Goal: Task Accomplishment & Management: Manage account settings

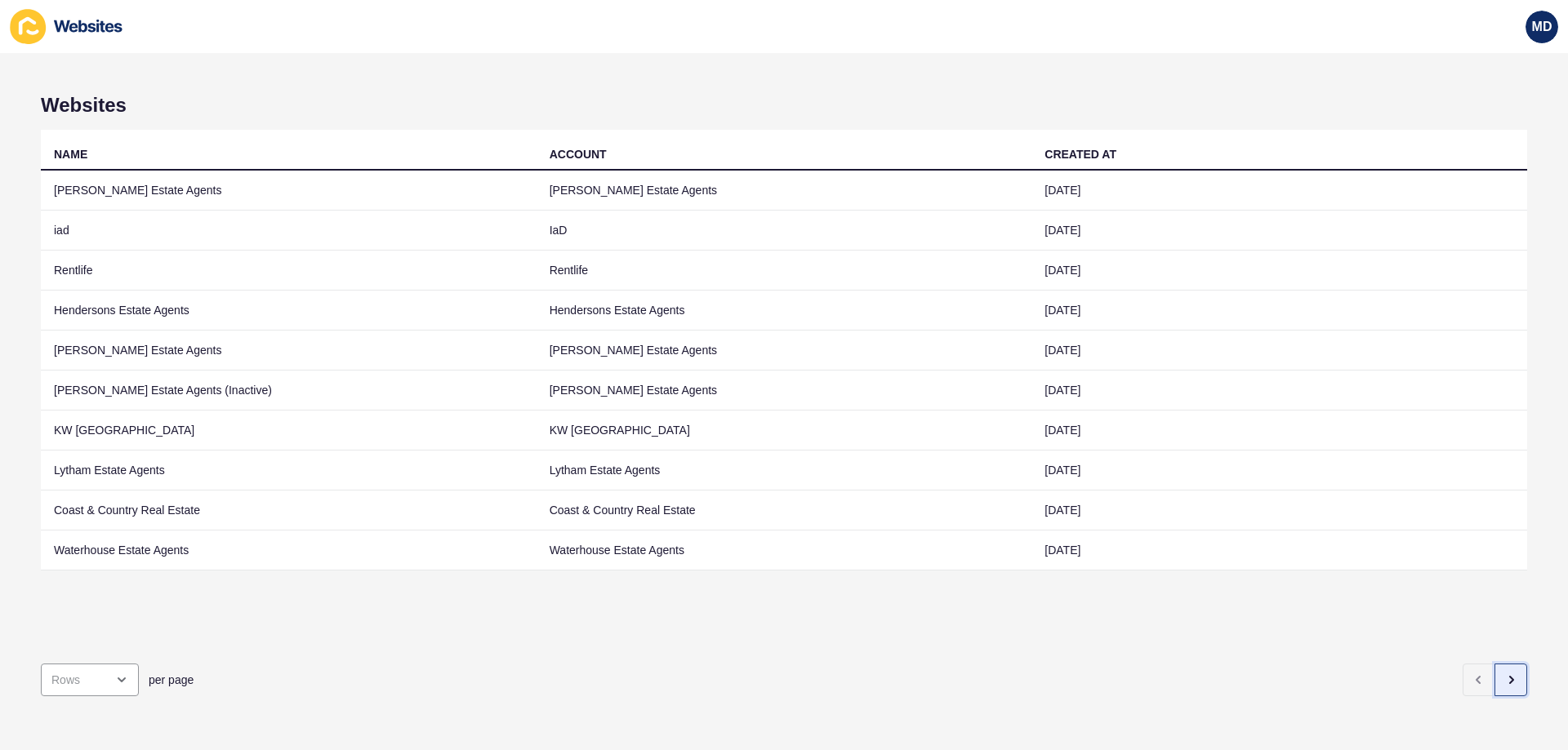
click at [1494, 672] on button "button" at bounding box center [1511, 680] width 33 height 33
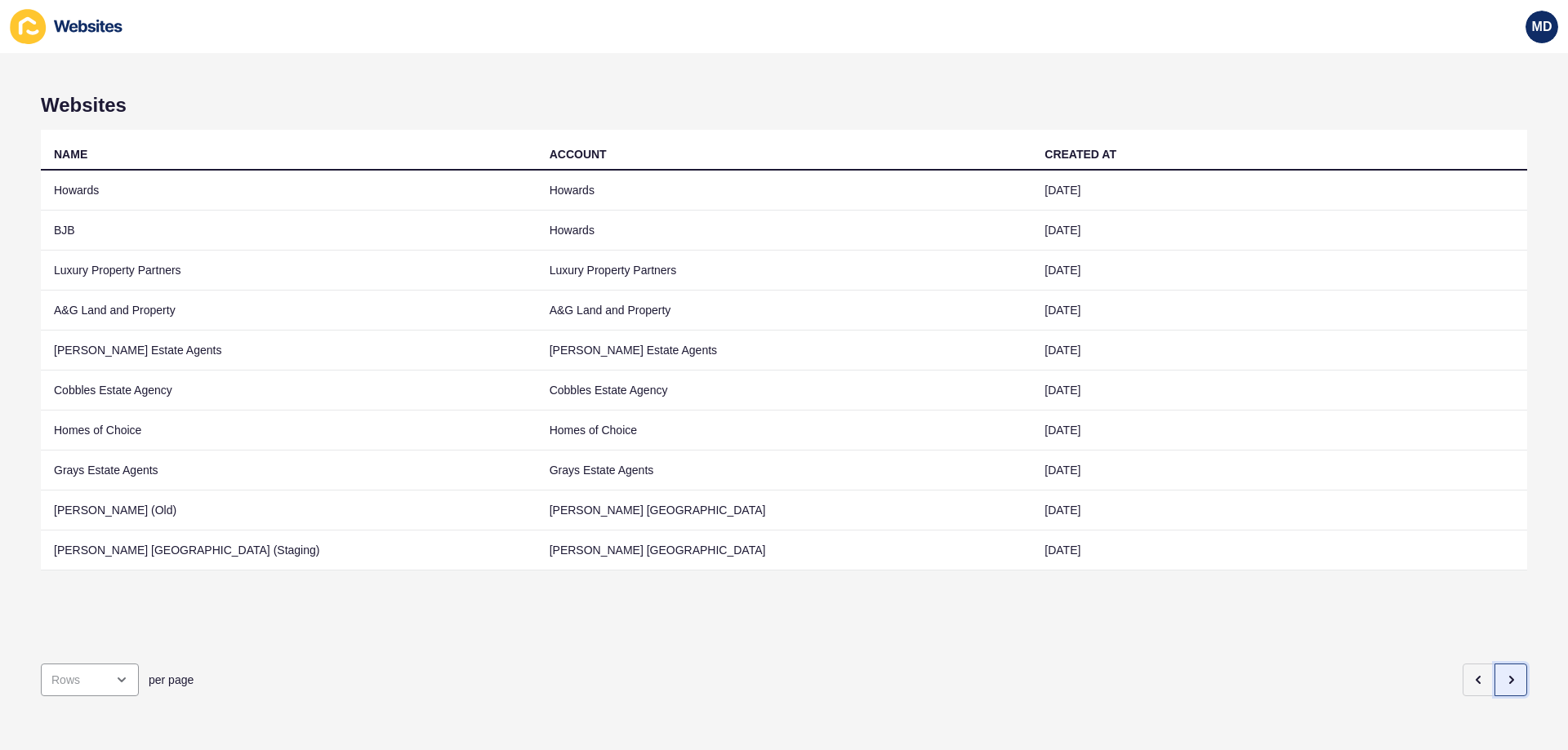
click at [1494, 672] on button "button" at bounding box center [1511, 680] width 33 height 33
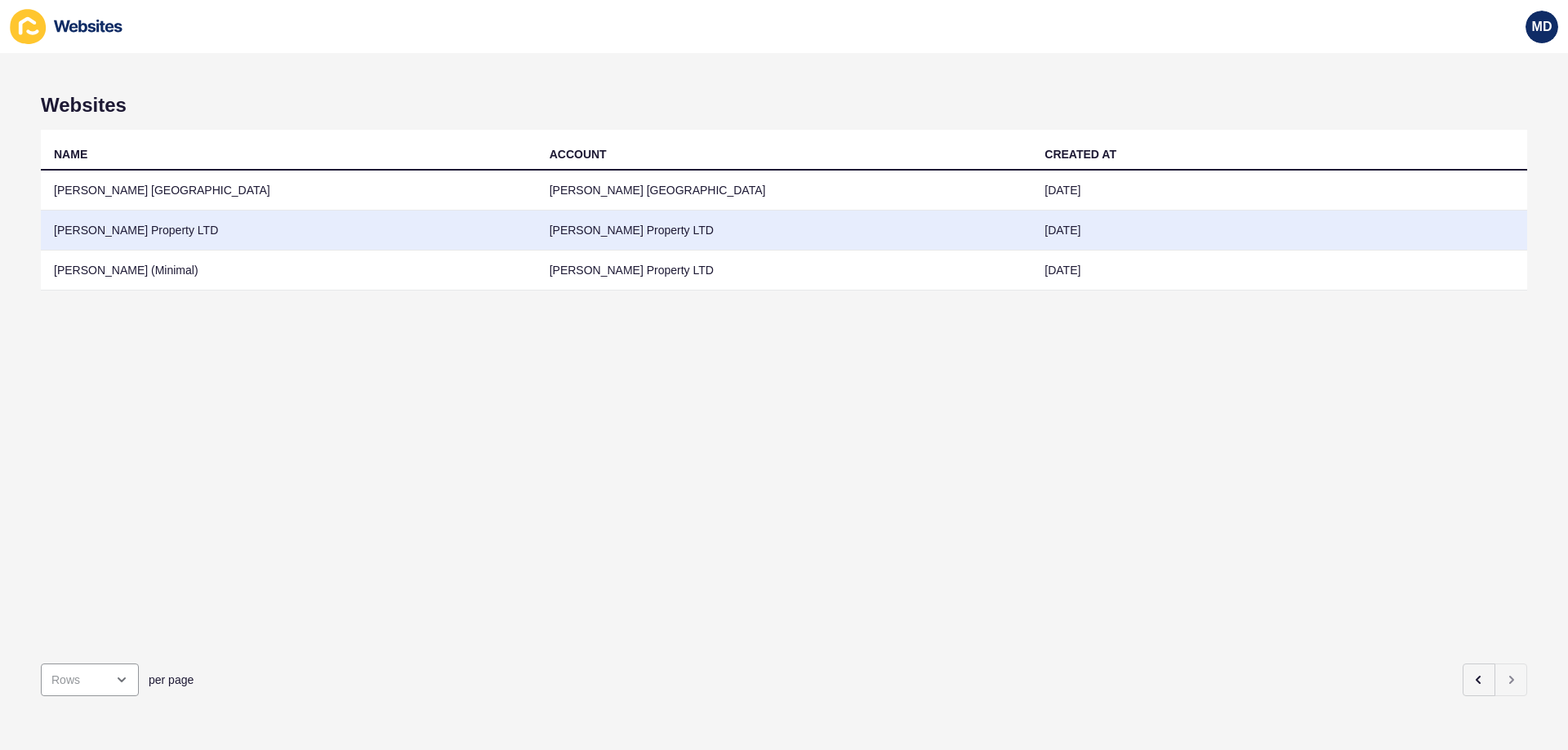
click at [294, 224] on td "[PERSON_NAME] Property LTD" at bounding box center [289, 230] width 496 height 40
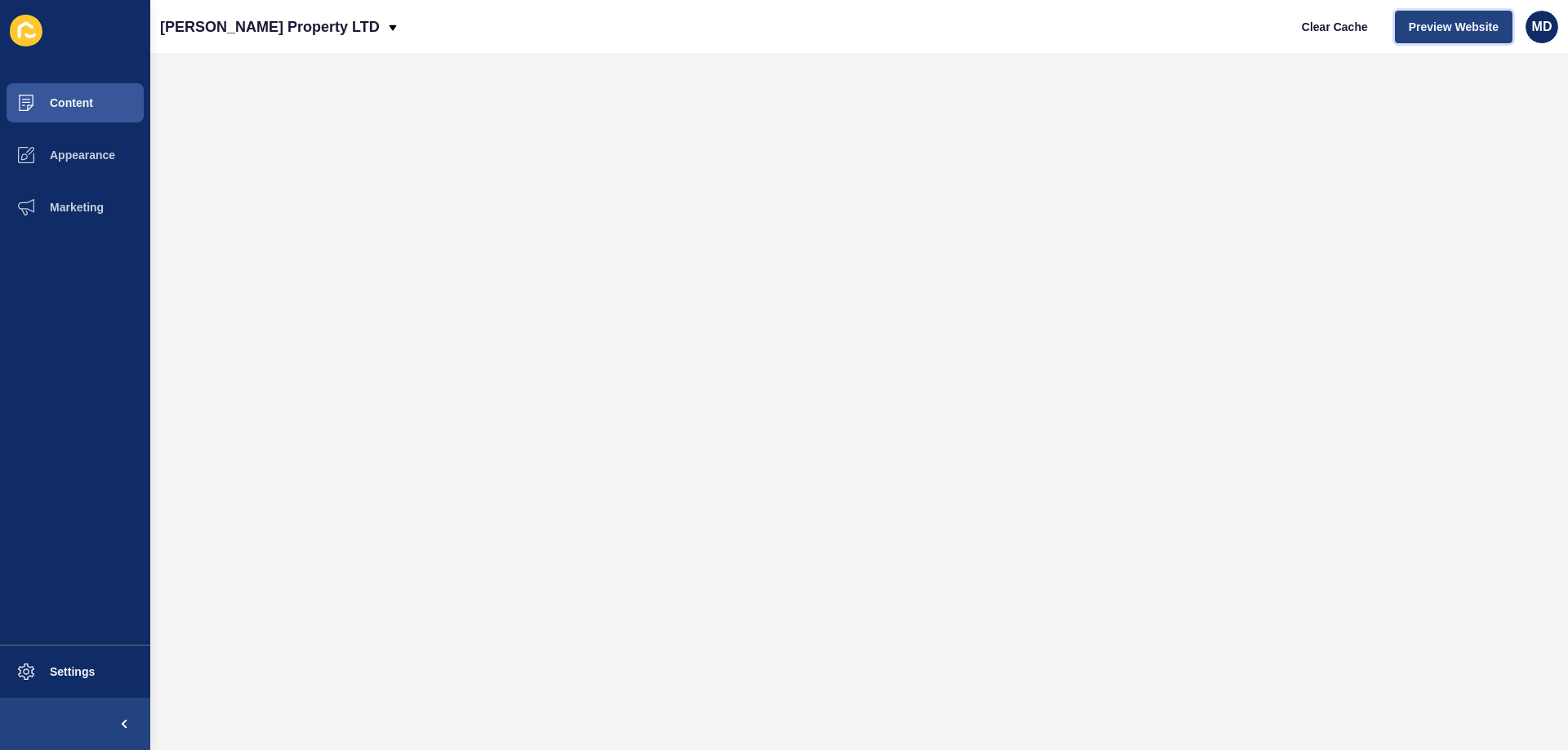
click at [1462, 22] on span "Preview Website" at bounding box center [1453, 27] width 90 height 16
click at [114, 674] on button "Settings" at bounding box center [75, 671] width 151 height 52
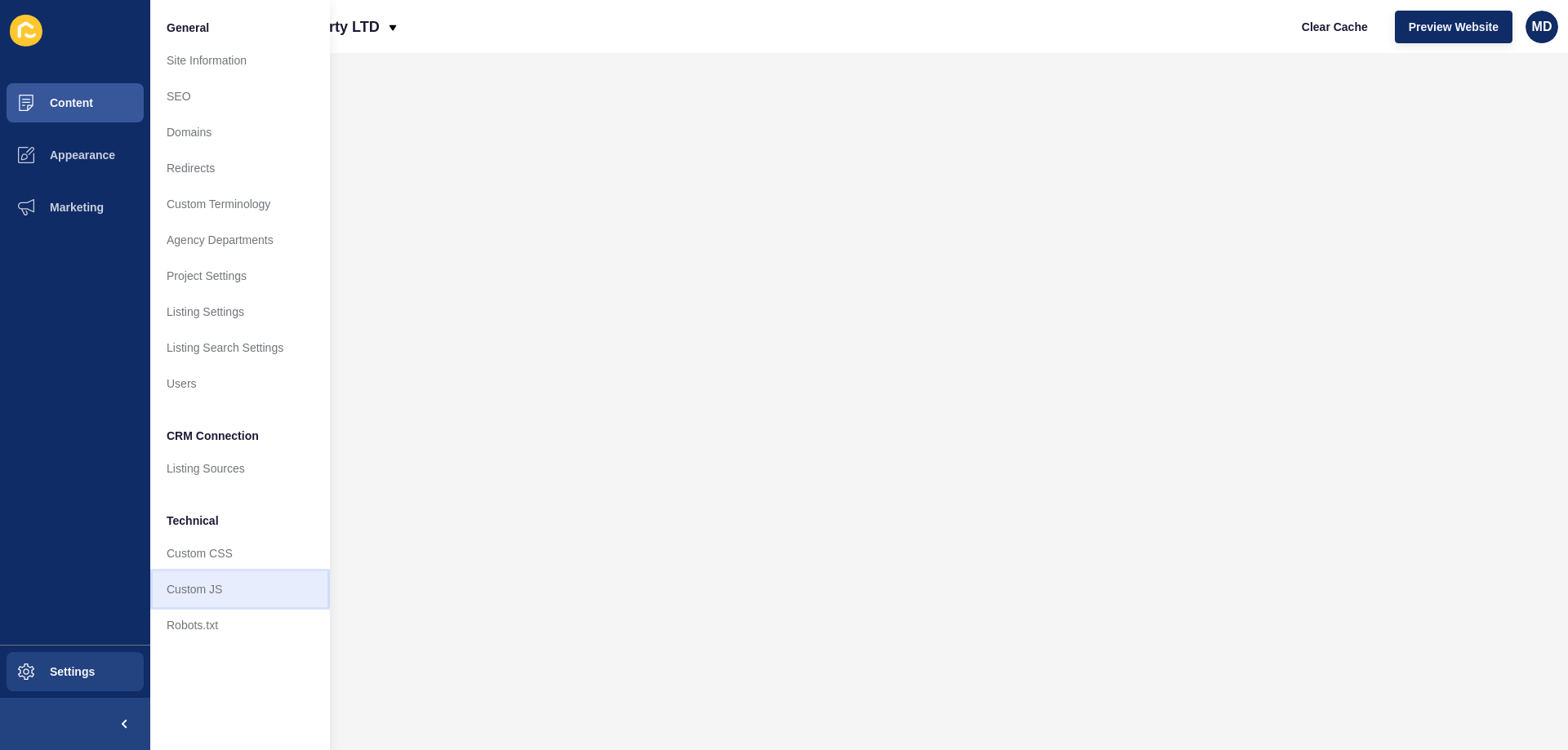
click at [234, 589] on link "Custom JS" at bounding box center [241, 589] width 180 height 36
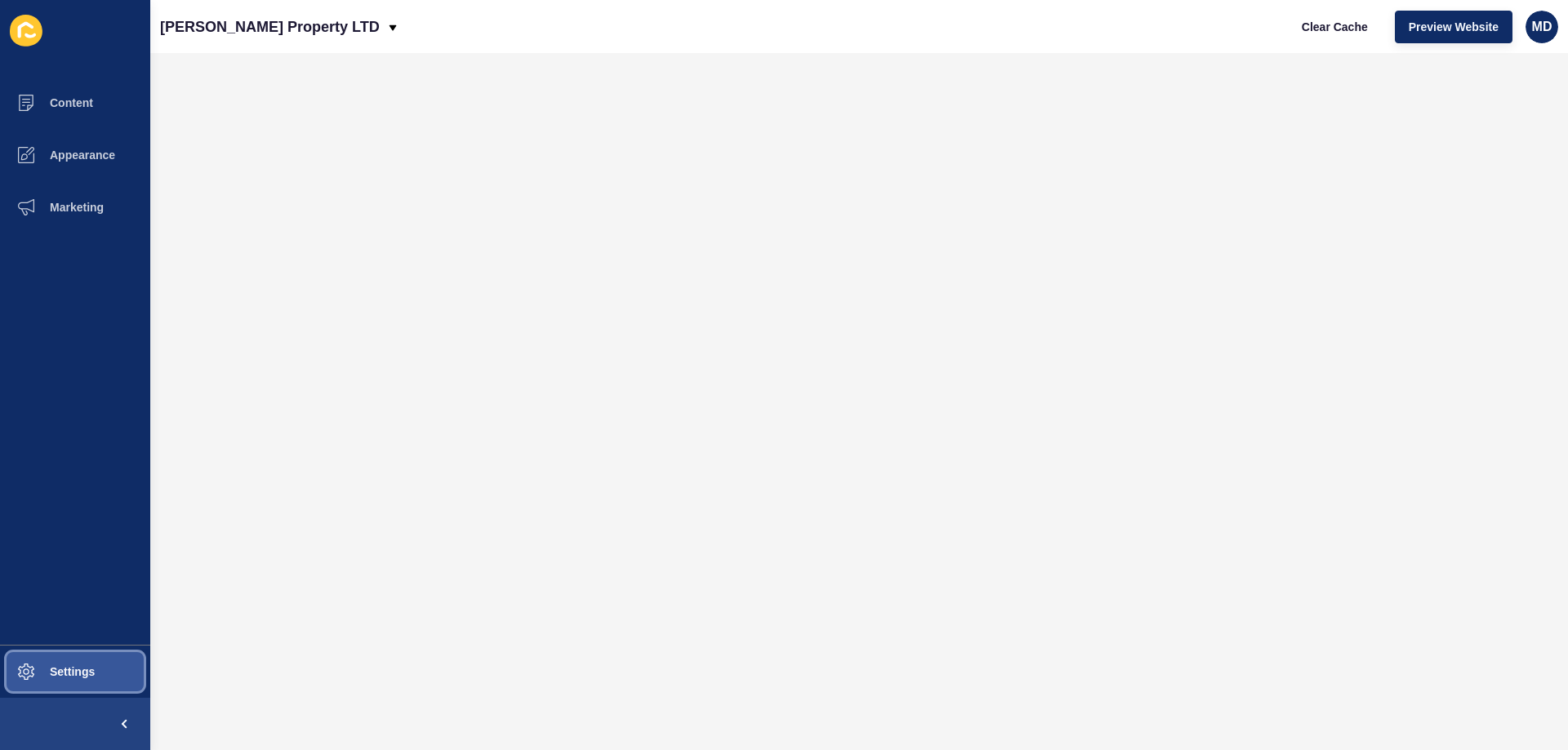
click at [61, 659] on button "Settings" at bounding box center [75, 671] width 151 height 52
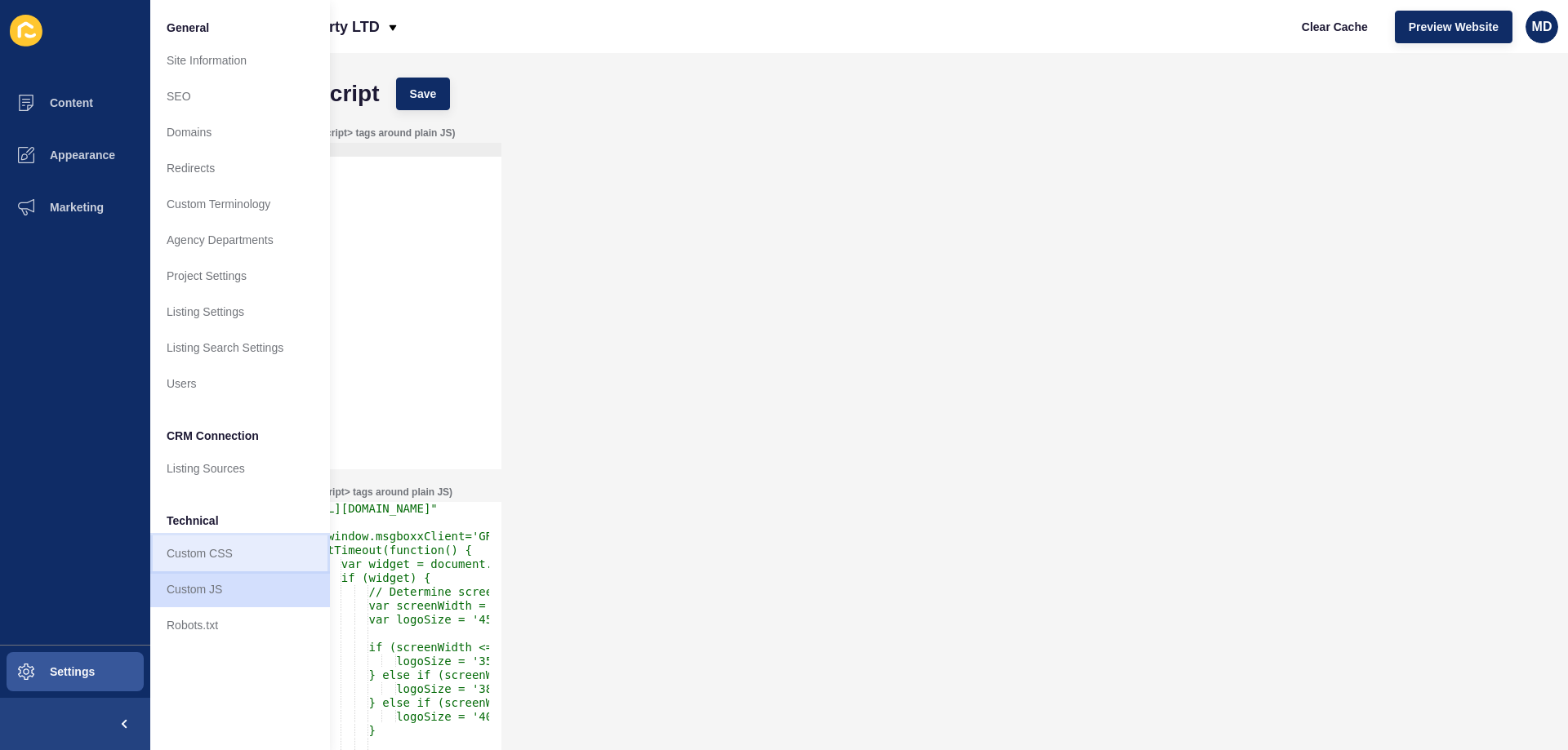
click at [201, 555] on link "Custom CSS" at bounding box center [241, 554] width 180 height 36
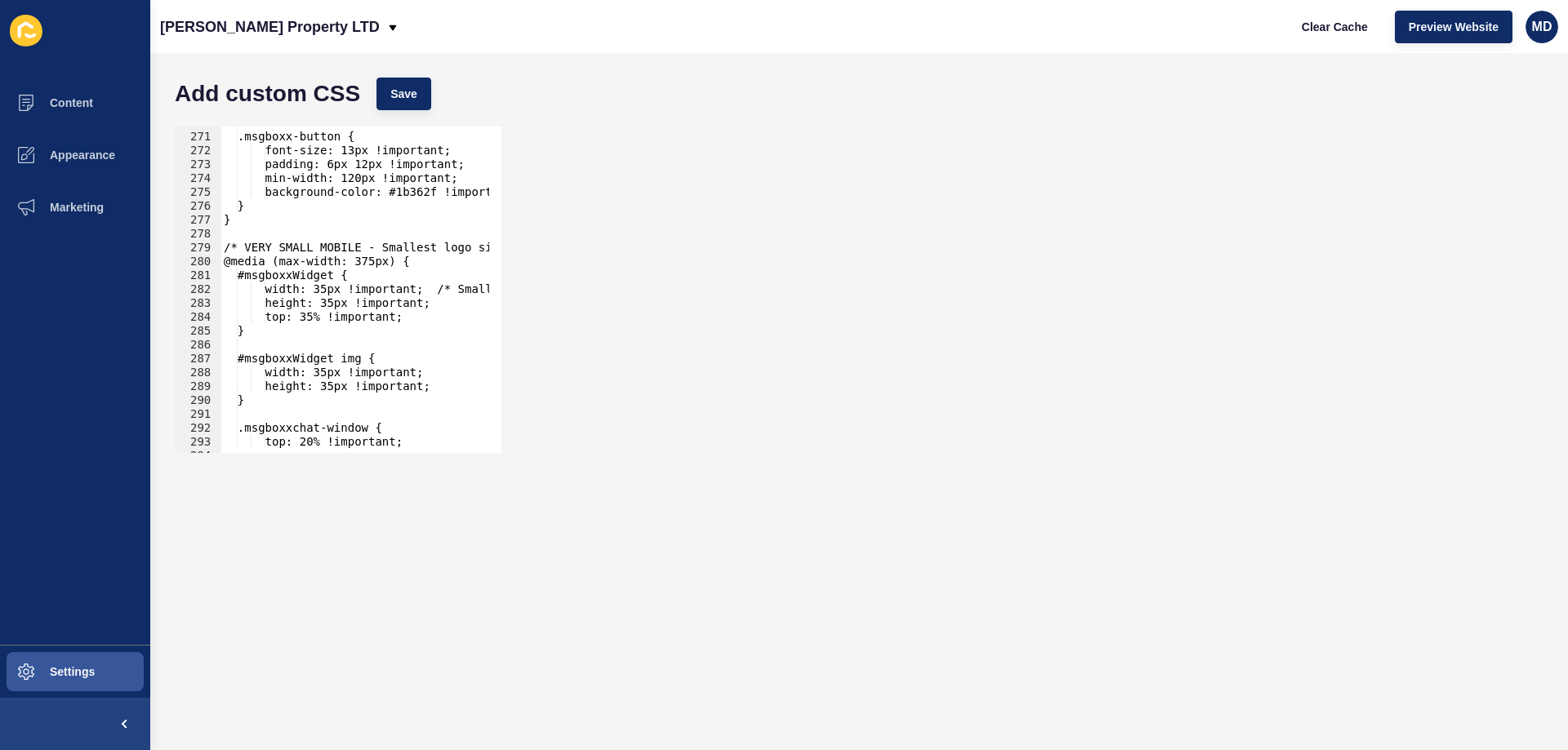
scroll to position [4209, 0]
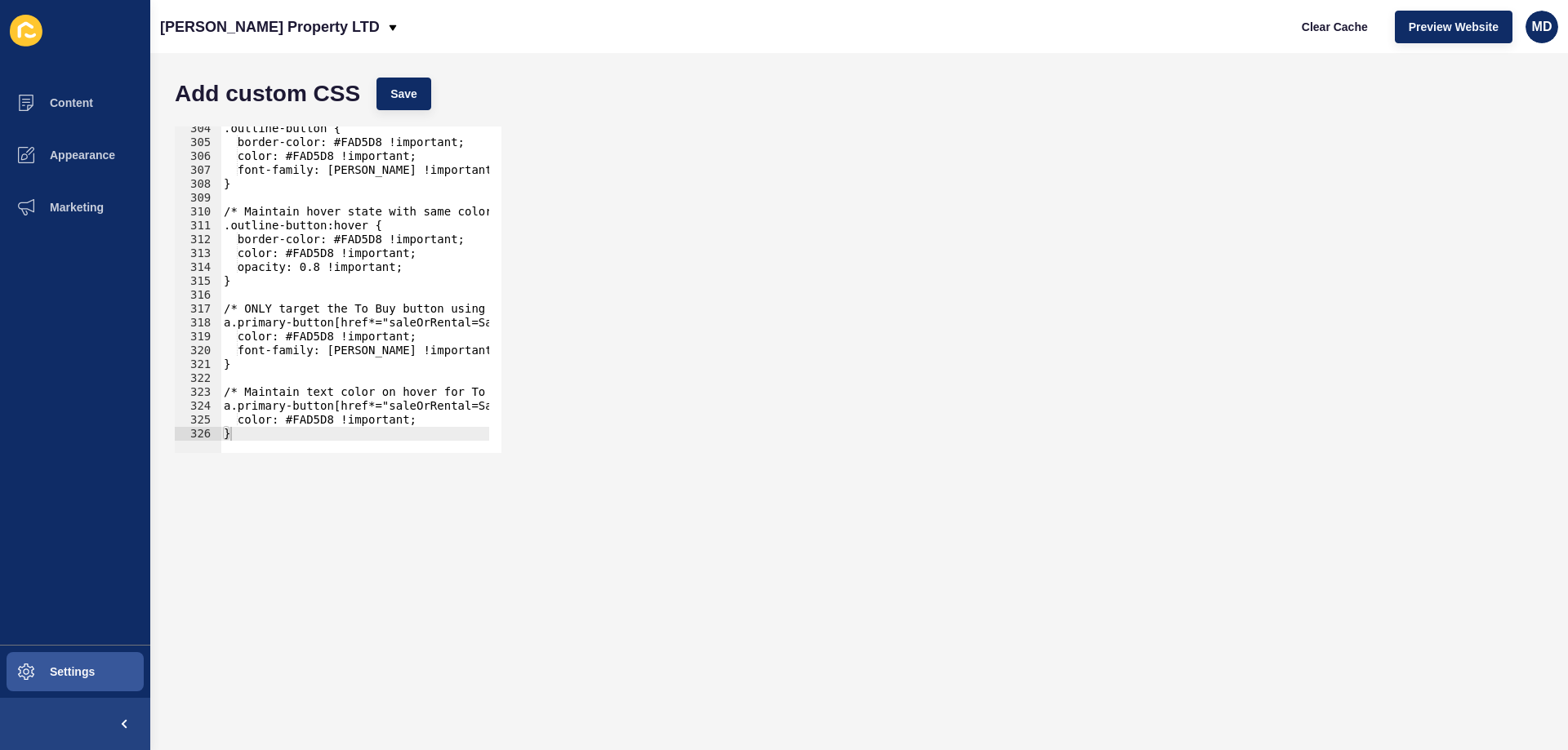
type textarea "}"
click at [352, 429] on div ".outline-button { border-color: #FAD5D8 !important; color: #FAD5D8 !important; …" at bounding box center [516, 293] width 591 height 342
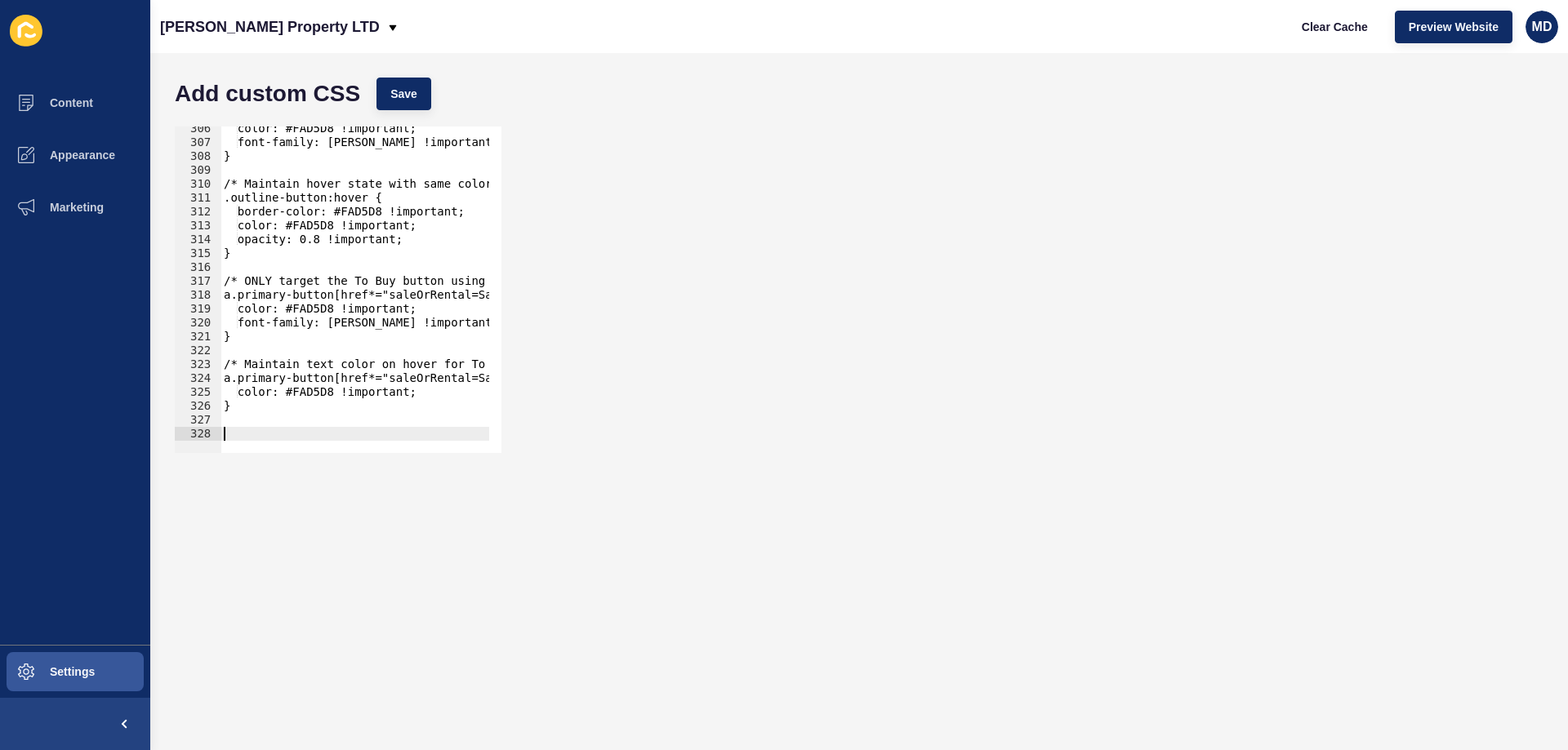
scroll to position [4237, 0]
paste textarea "}"
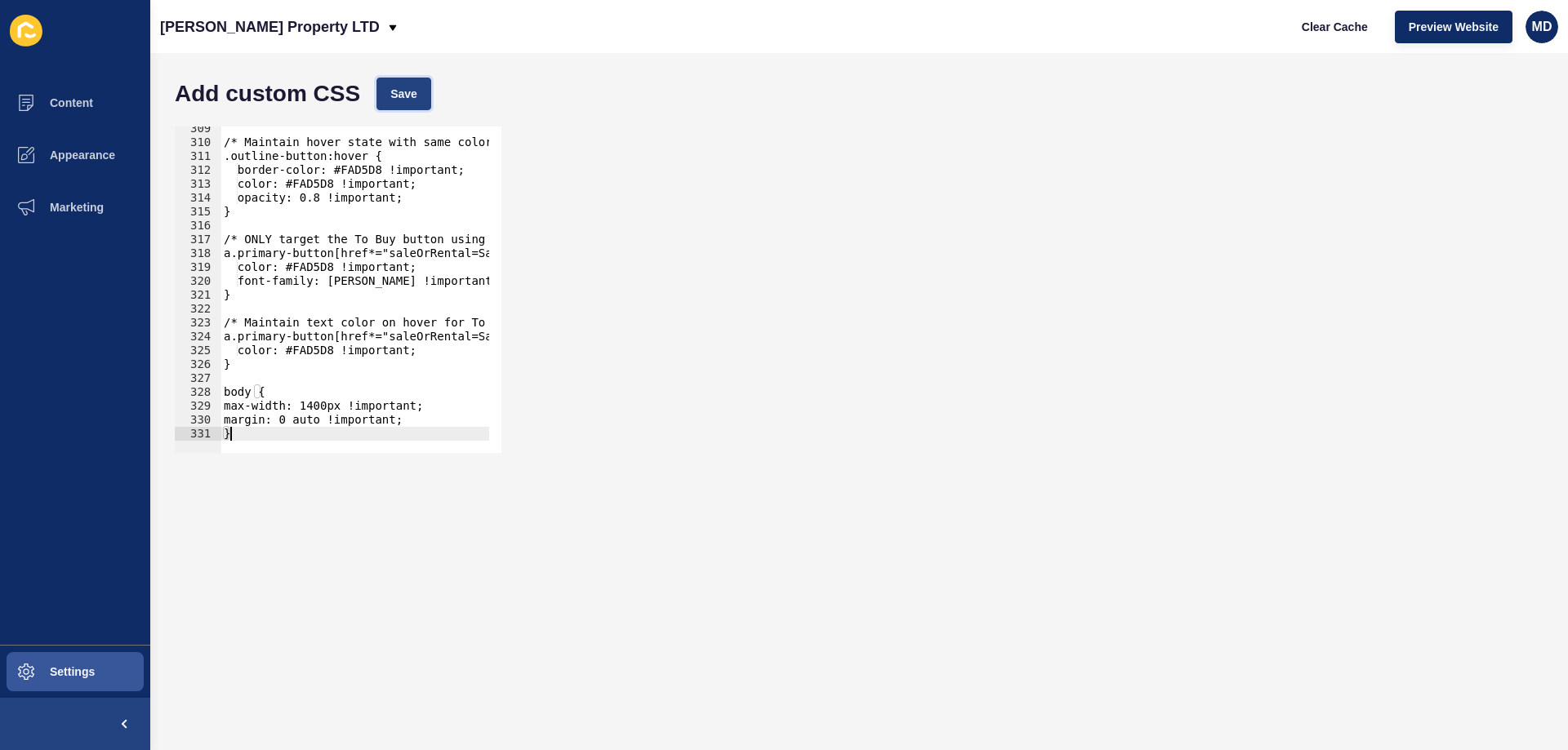
click at [408, 102] on button "Save" at bounding box center [403, 94] width 55 height 33
click at [1355, 29] on span "Clear Cache" at bounding box center [1334, 27] width 66 height 16
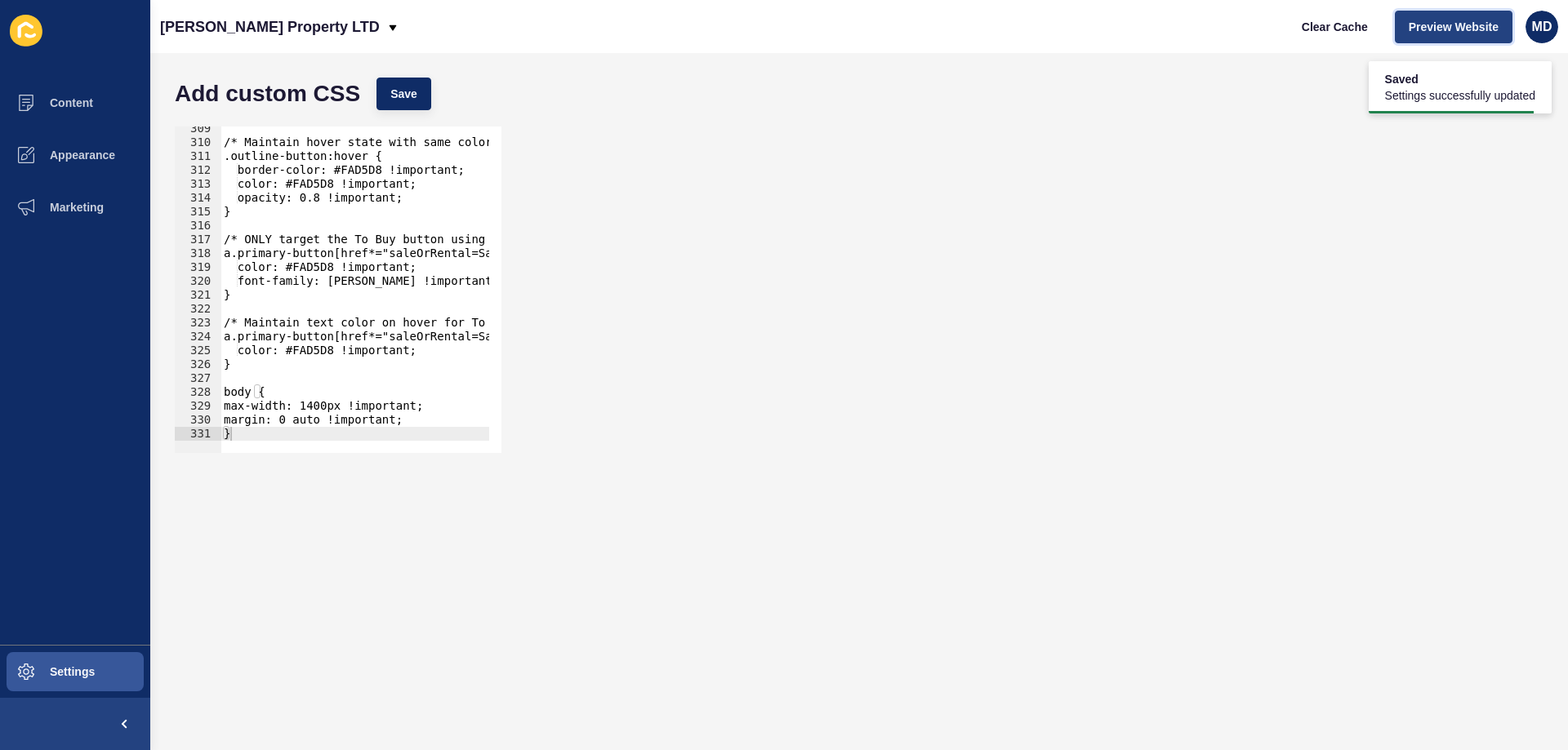
click at [1444, 20] on span "Preview Website" at bounding box center [1453, 27] width 90 height 16
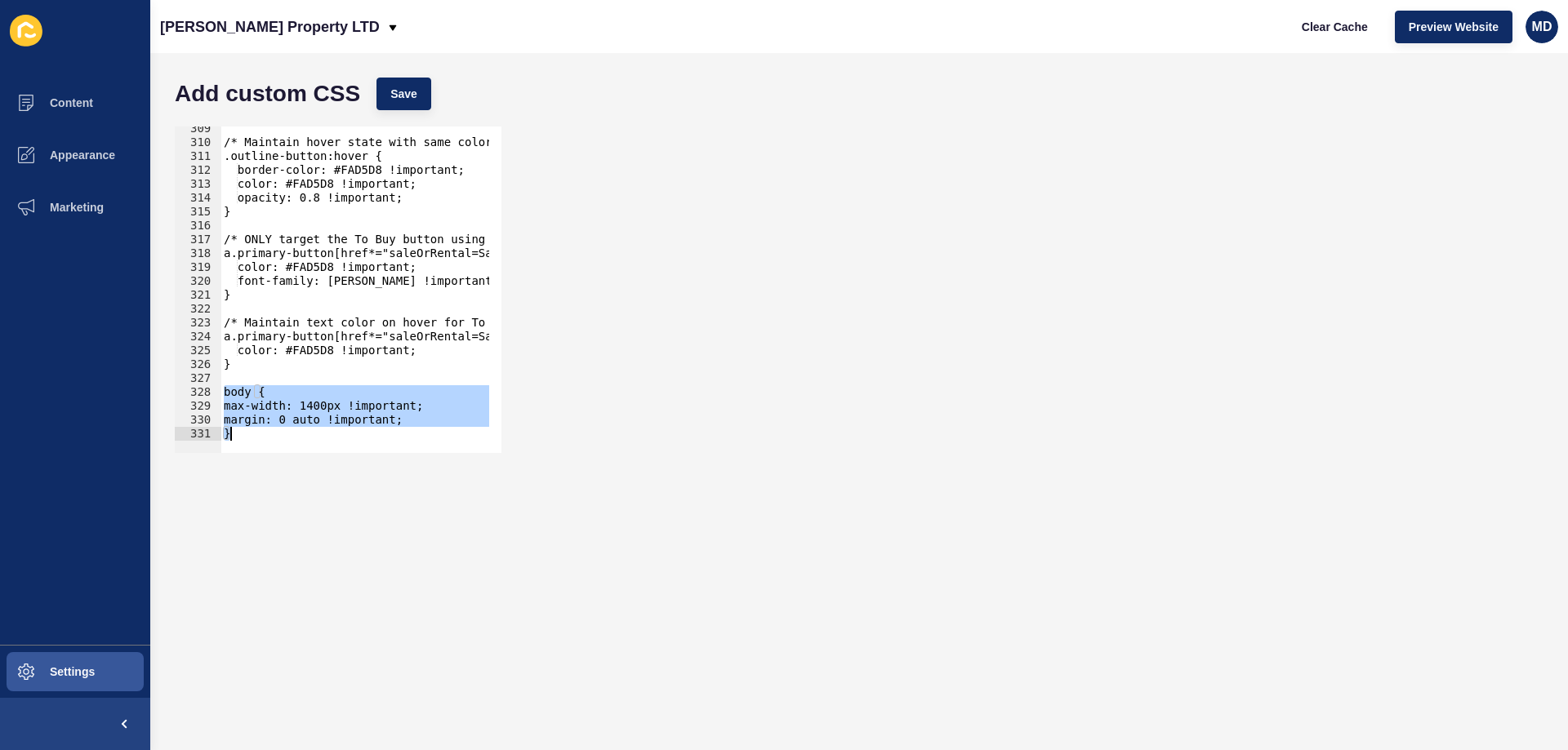
drag, startPoint x: 222, startPoint y: 393, endPoint x: 280, endPoint y: 454, distance: 84.2
click at [280, 454] on div "body { 309 310 311 312 313 314 315 316 317 318 319 320 321 322 323 324 325 326 …" at bounding box center [338, 290] width 330 height 330
type textarea "margin: 0 auto !important; }"
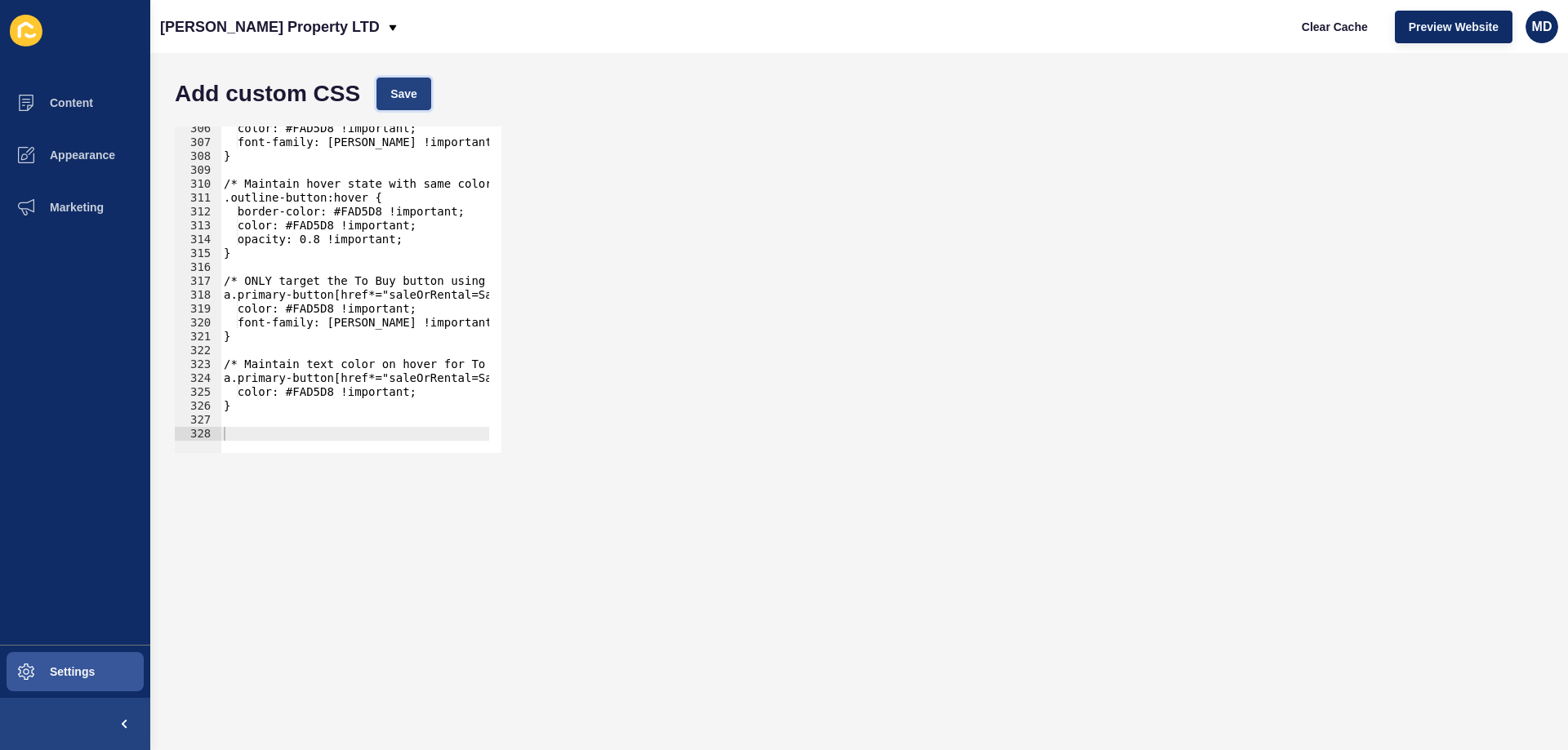
click at [410, 81] on button "Save" at bounding box center [403, 94] width 55 height 33
click at [1333, 30] on span "Clear Cache" at bounding box center [1334, 27] width 66 height 16
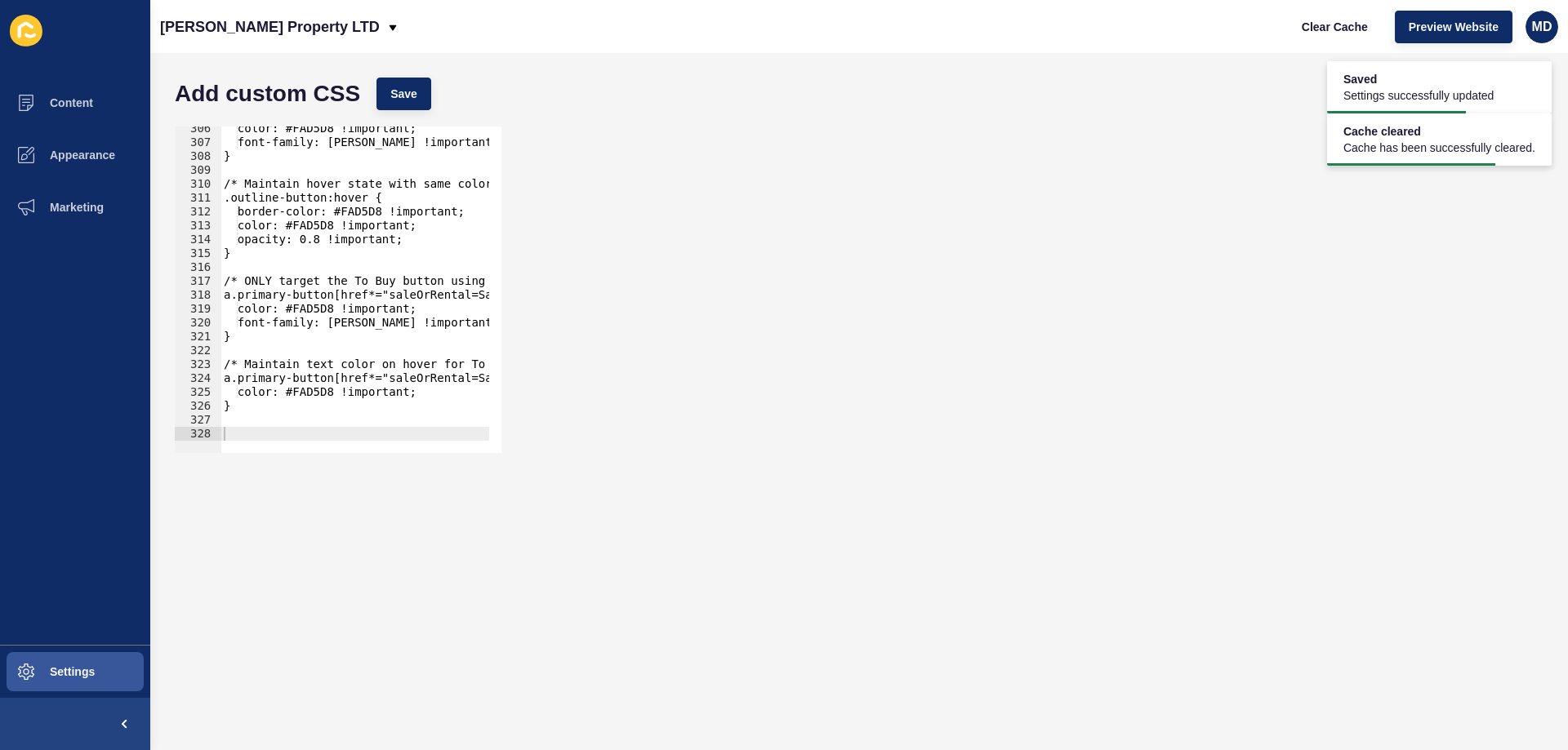
click at [962, 195] on div "306 307 308 309 310 311 312 313 314 315 316 317 318 319 320 321 322 323 324 325…" at bounding box center [859, 290] width 1385 height 343
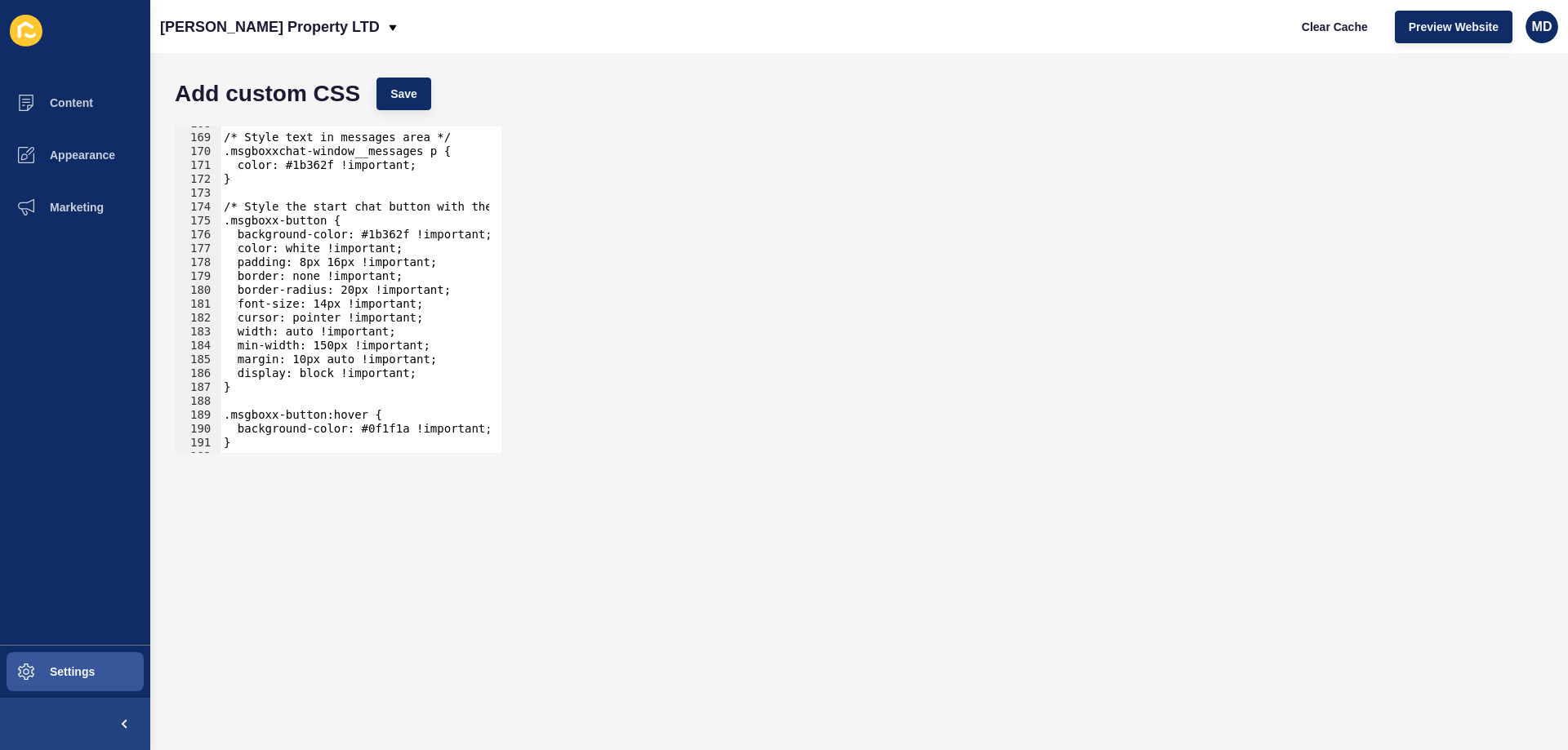
scroll to position [2278, 0]
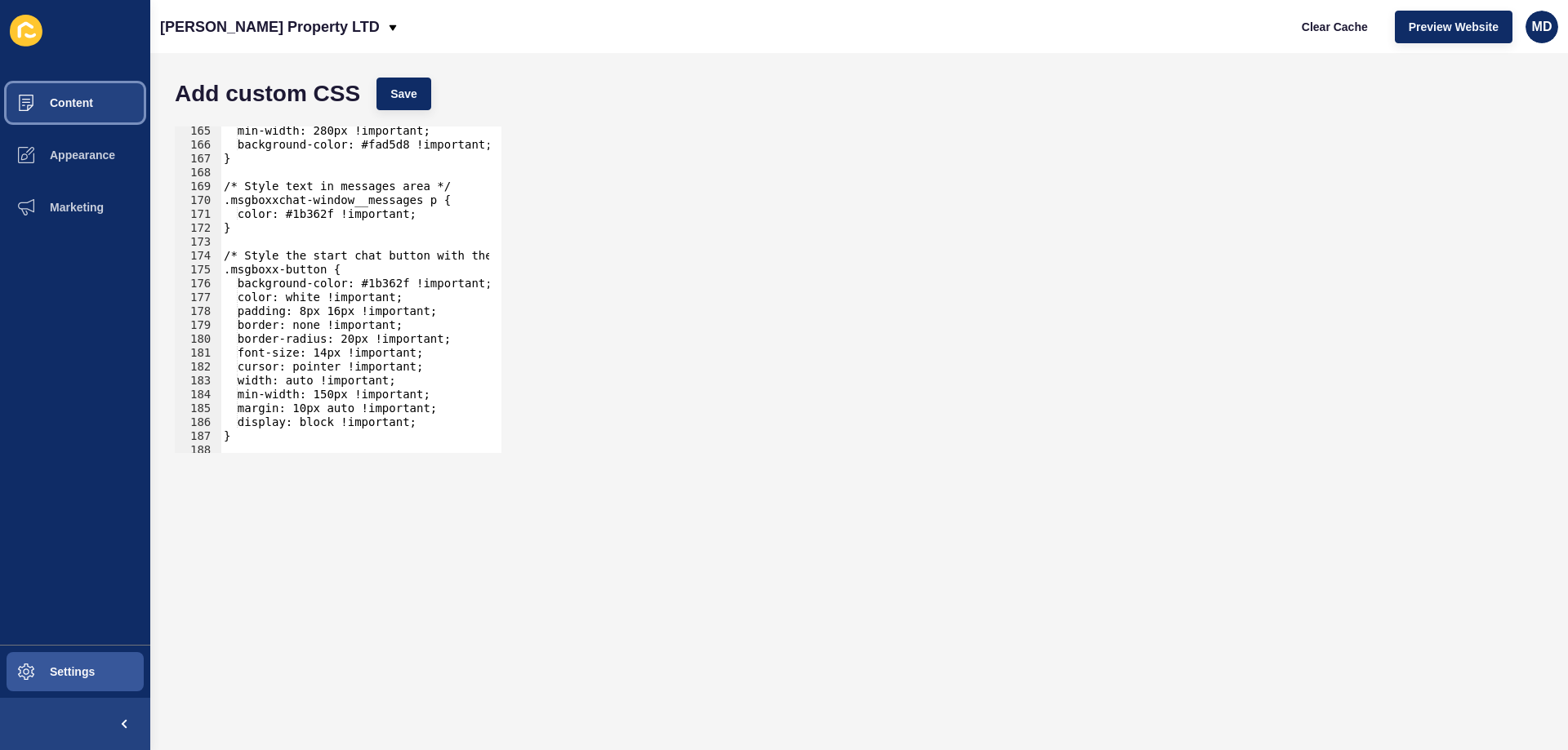
click at [115, 115] on button "Content" at bounding box center [75, 103] width 151 height 52
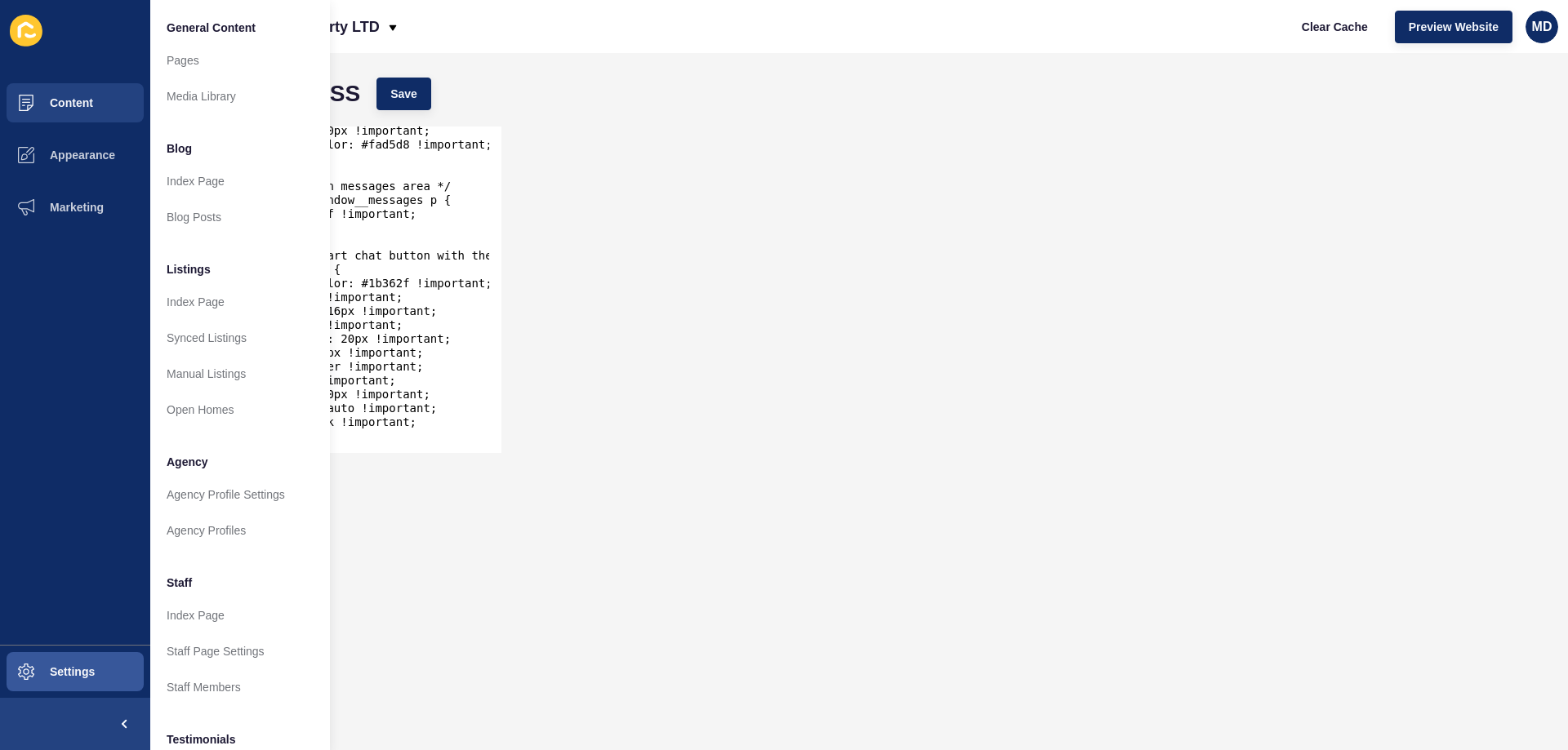
click at [712, 280] on div "165 166 167 168 169 170 171 172 173 174 175 176 177 178 179 180 181 182 183 184…" at bounding box center [859, 290] width 1385 height 343
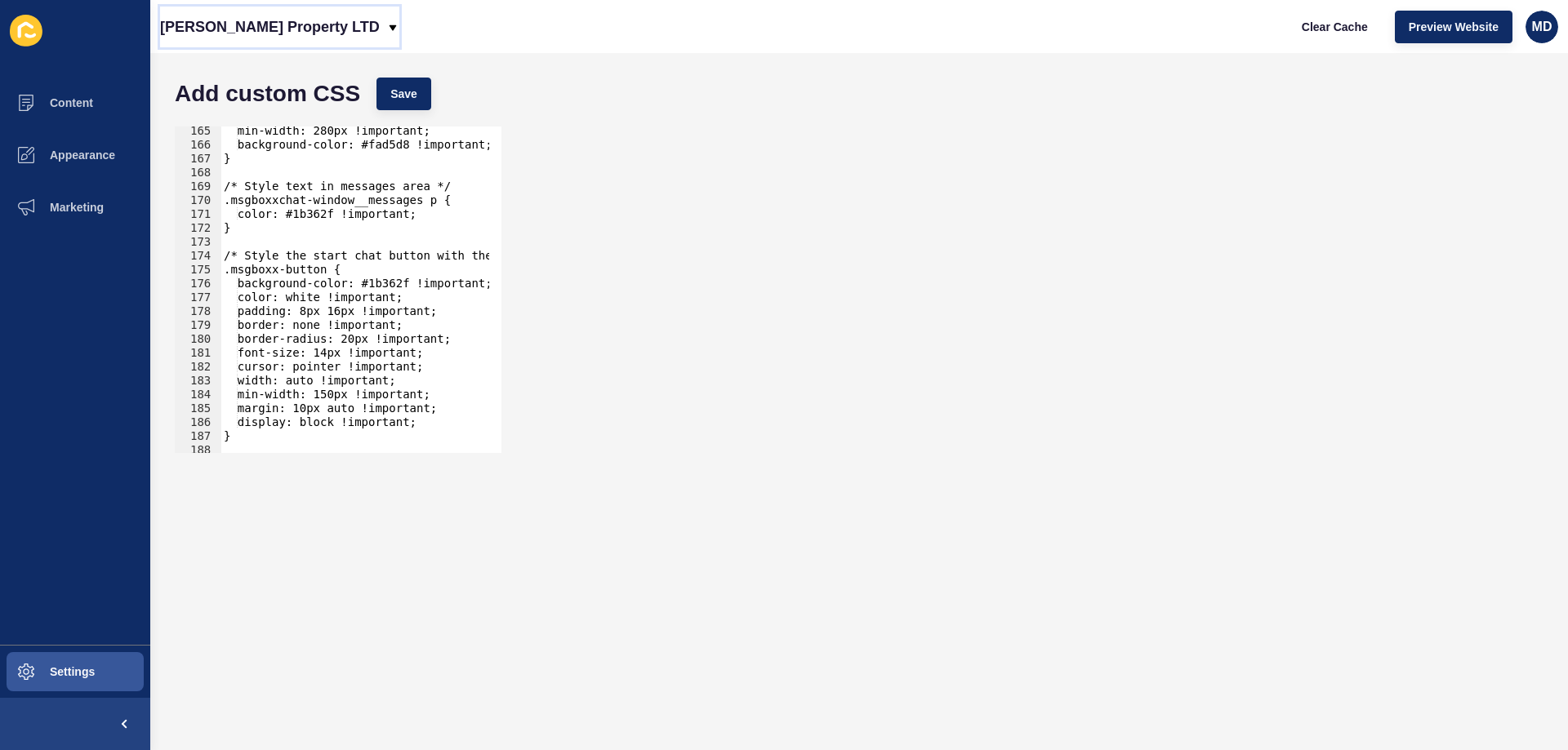
click at [305, 11] on p "[PERSON_NAME] Property LTD" at bounding box center [270, 27] width 219 height 41
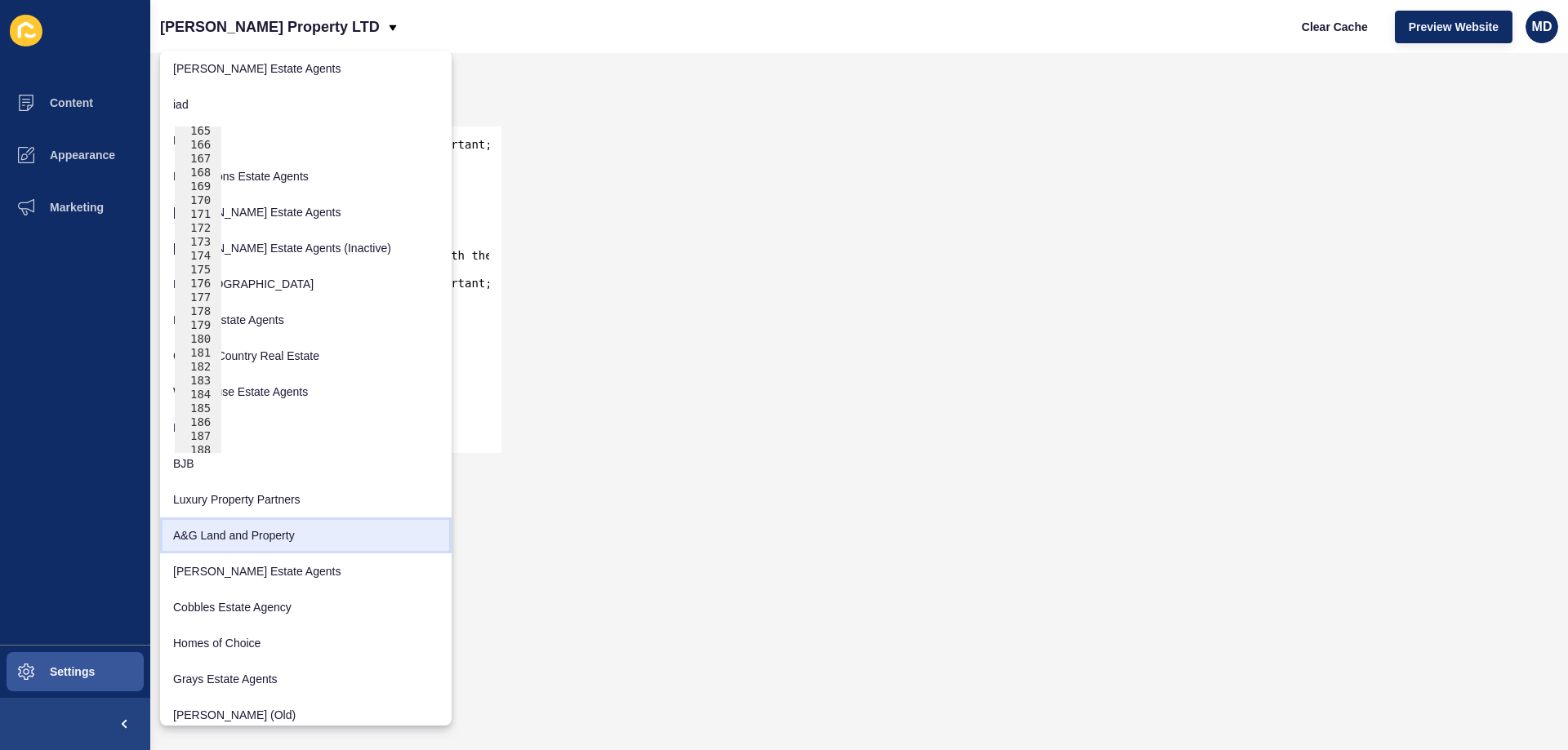
click at [241, 537] on link "A&G Land and Property" at bounding box center [306, 536] width 291 height 36
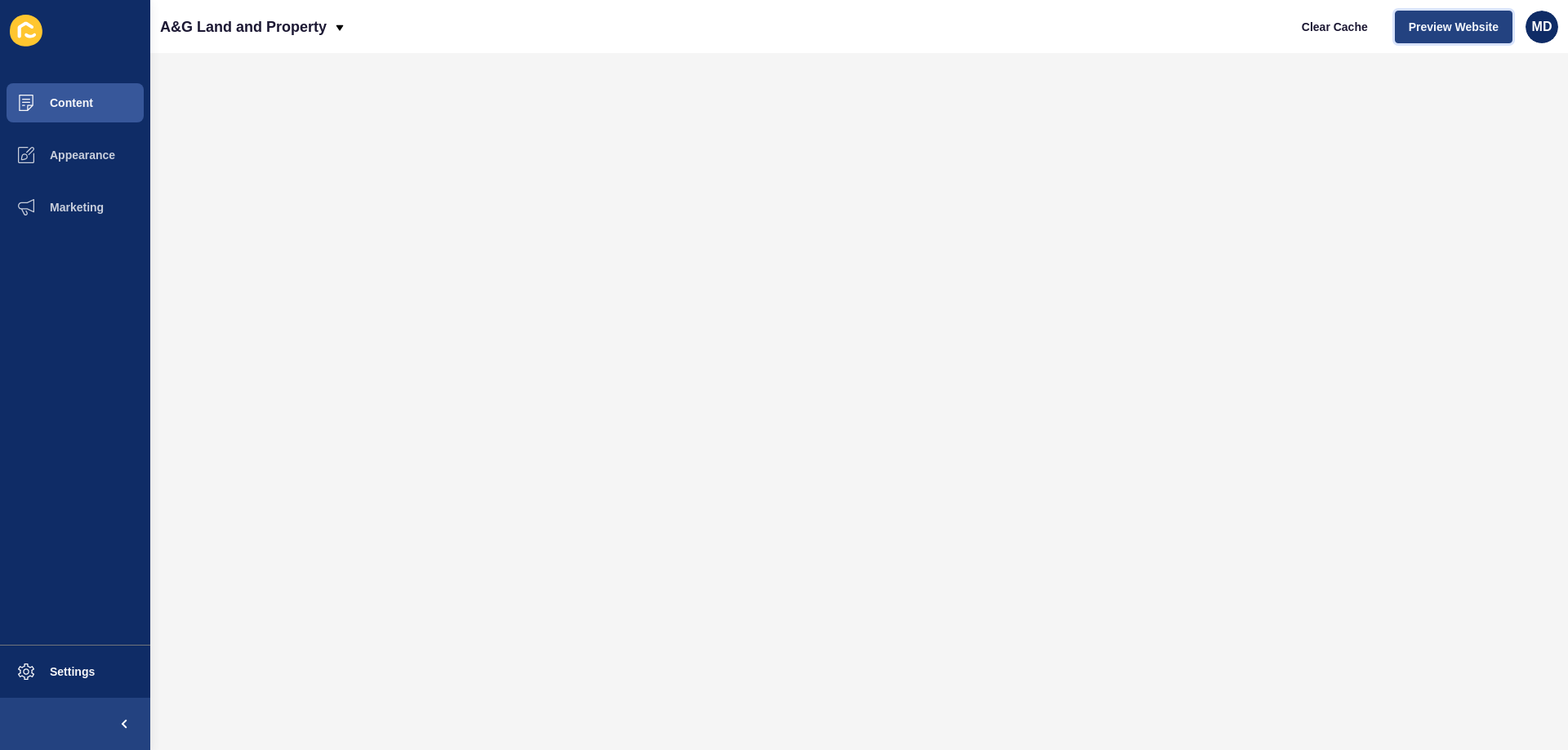
click at [1405, 36] on button "Preview Website" at bounding box center [1453, 27] width 118 height 33
click at [247, 16] on p "A&G Land and Property" at bounding box center [244, 27] width 167 height 41
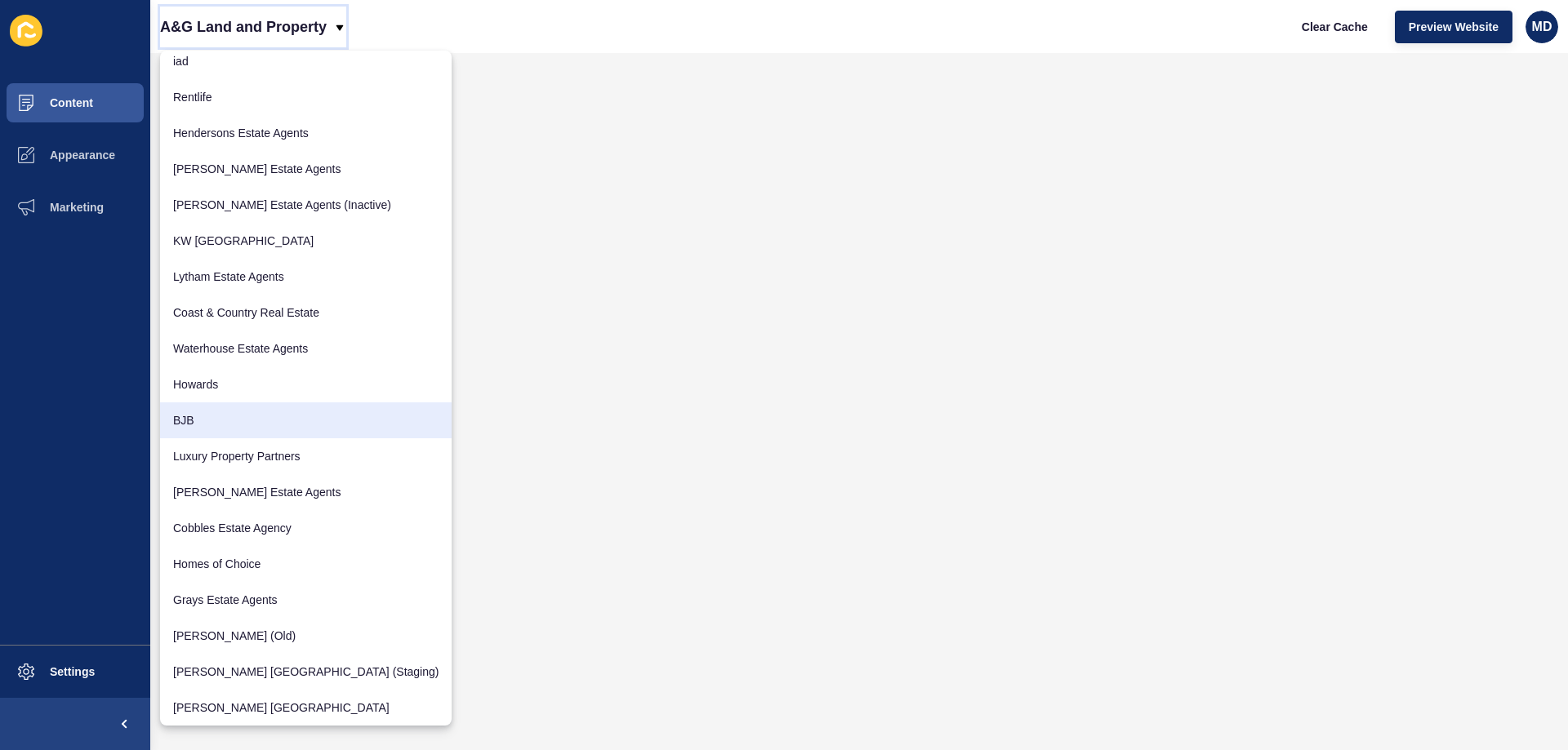
scroll to position [82, 0]
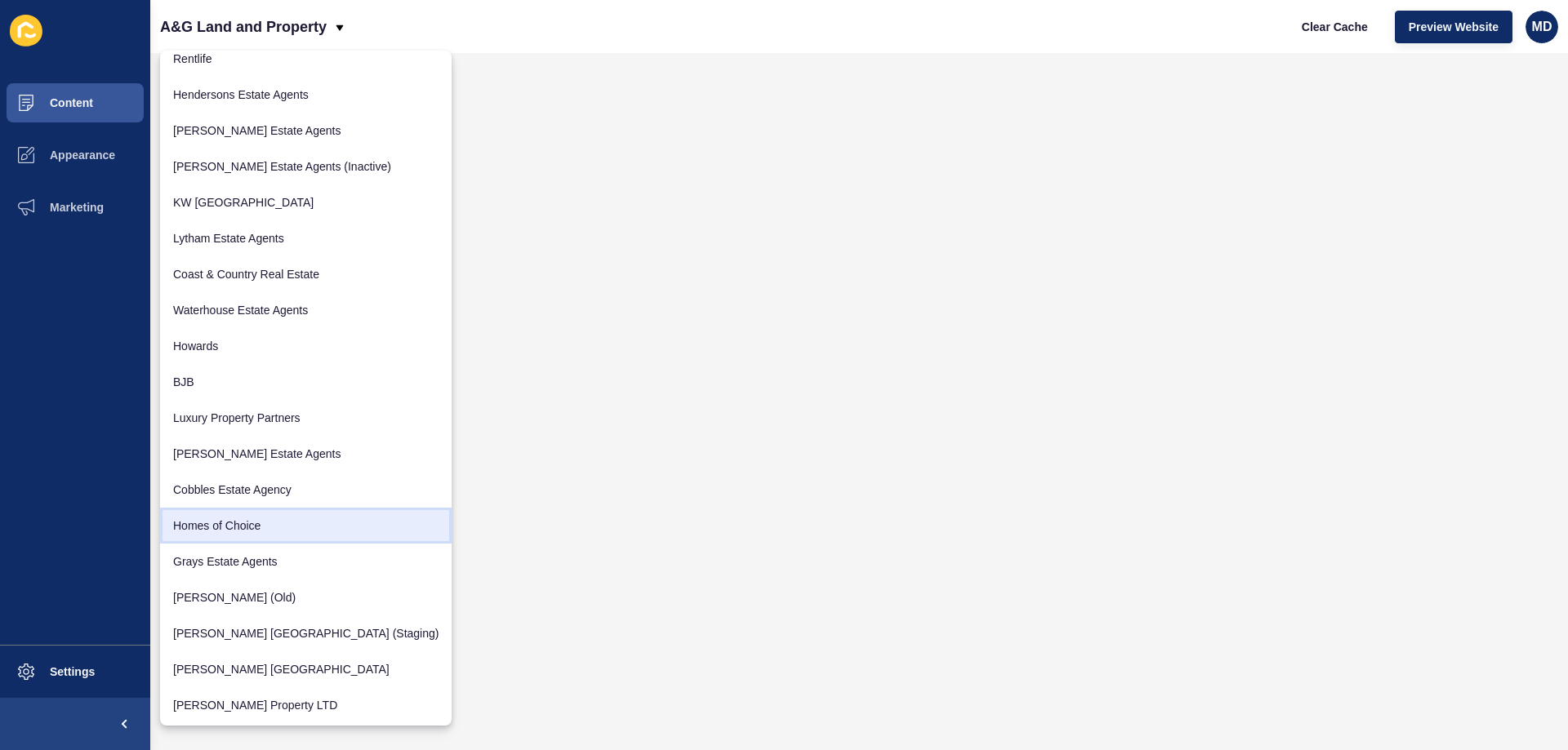
click at [291, 537] on link "Homes of Choice" at bounding box center [306, 526] width 291 height 36
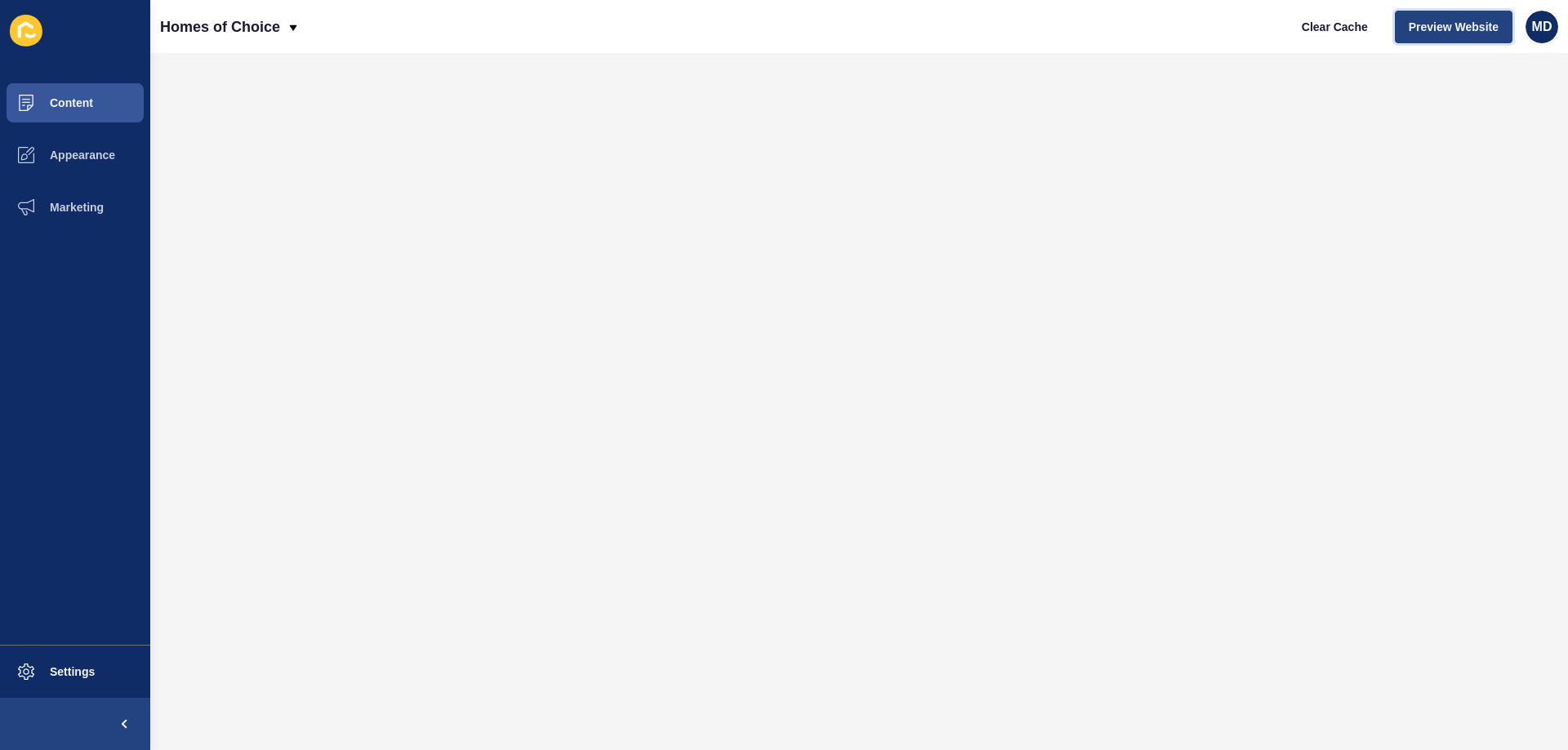
click at [1436, 20] on span "Preview Website" at bounding box center [1453, 27] width 90 height 16
click at [100, 106] on button "Content" at bounding box center [75, 103] width 151 height 52
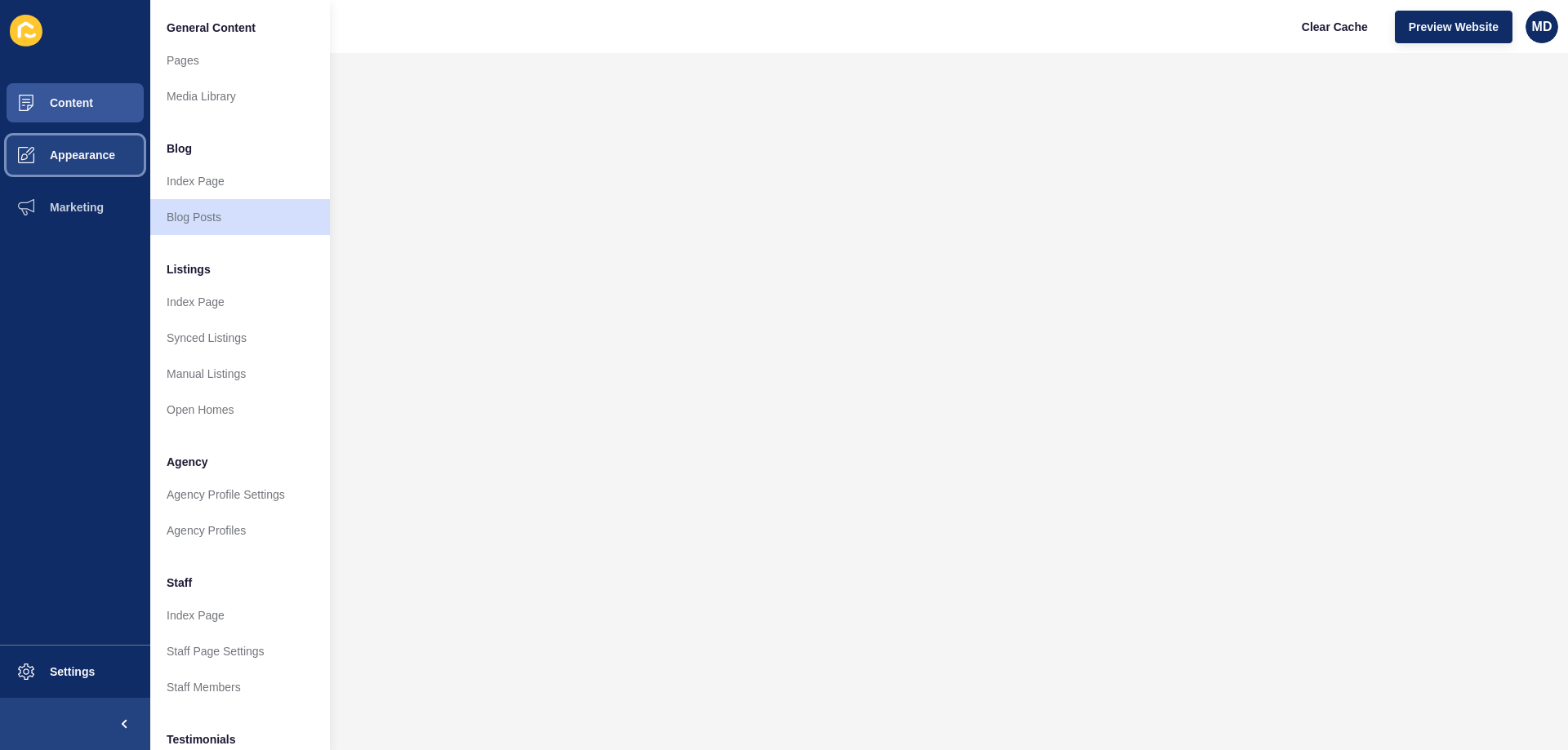
click at [63, 156] on span "Appearance" at bounding box center [56, 155] width 118 height 13
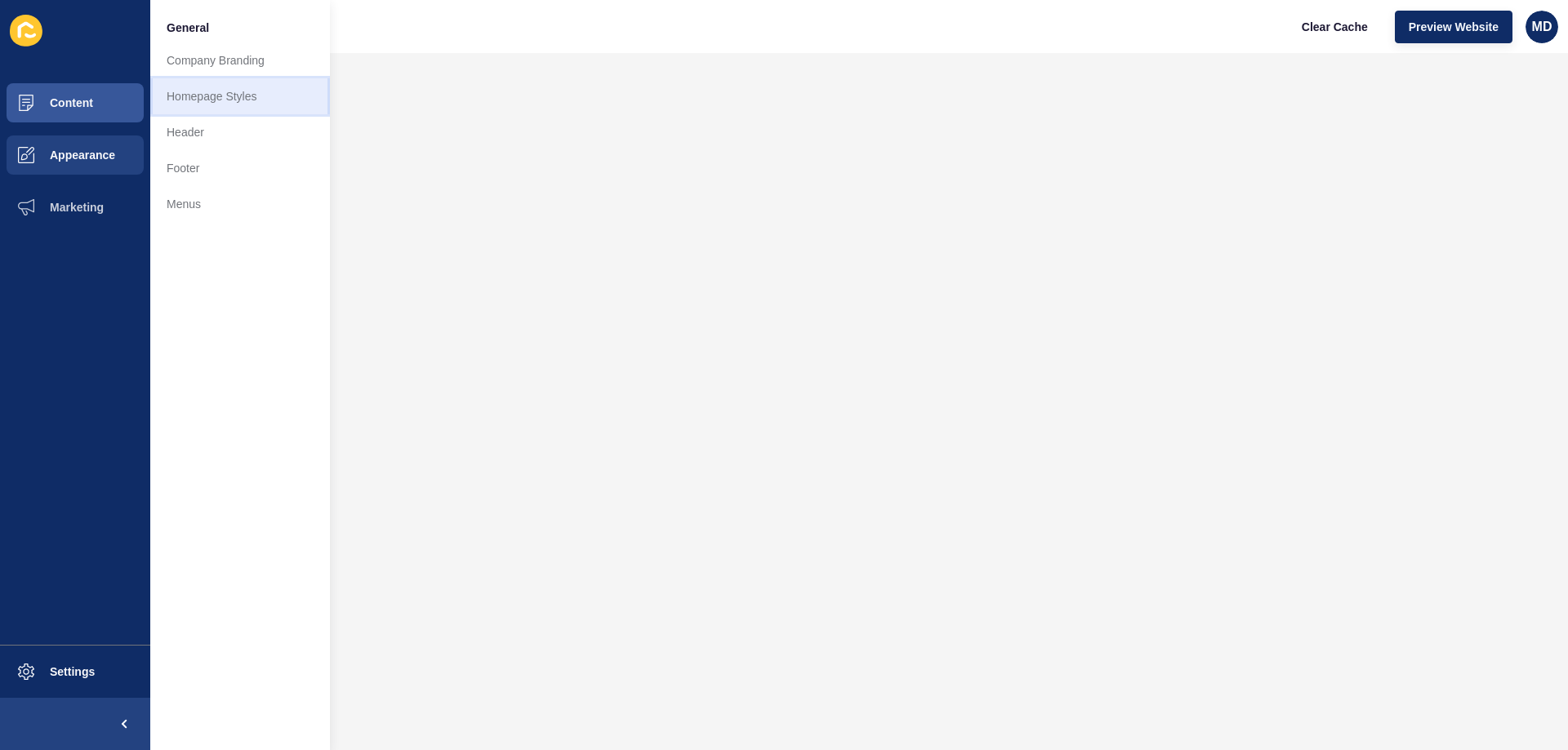
click at [219, 105] on link "Homepage Styles" at bounding box center [241, 97] width 180 height 36
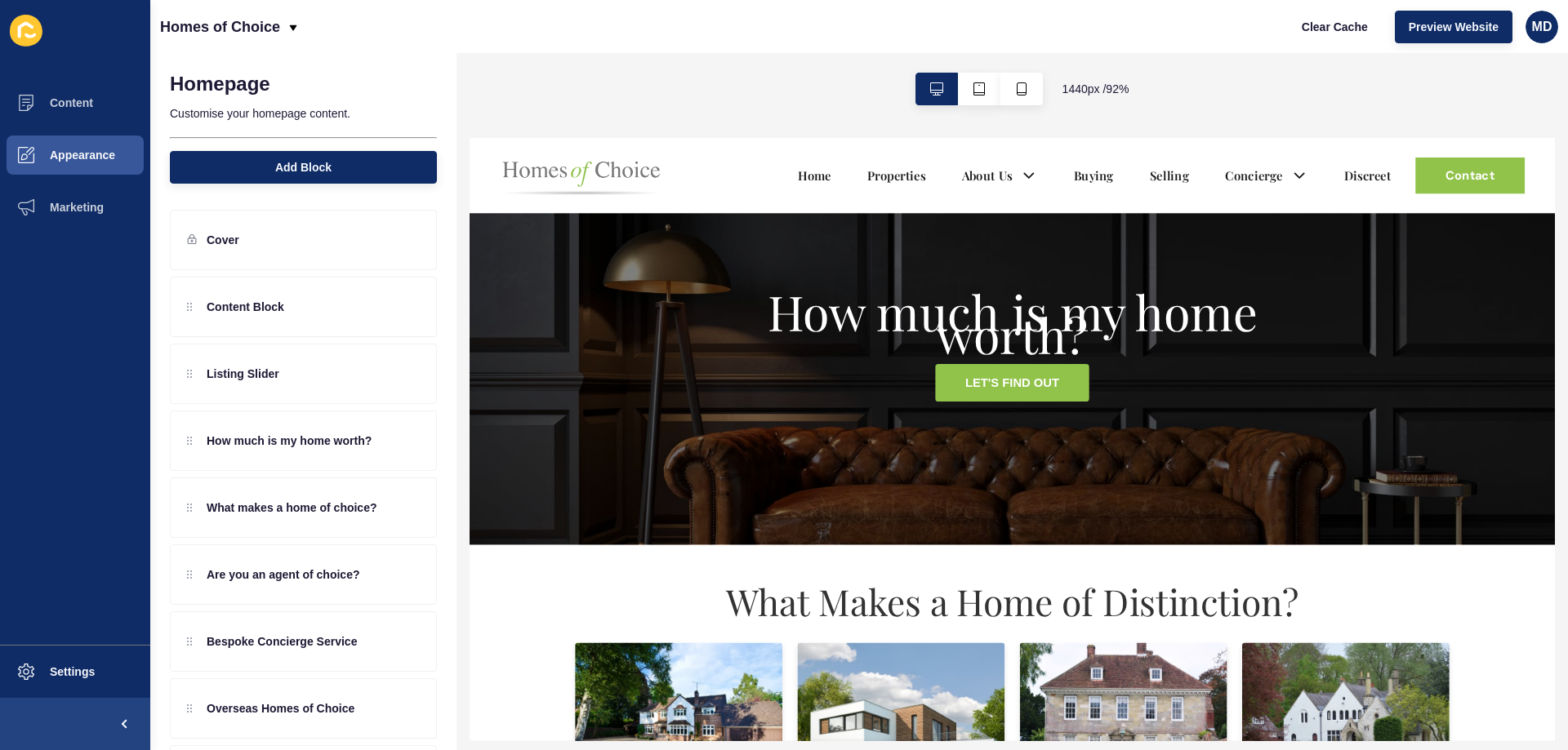
scroll to position [1061, 0]
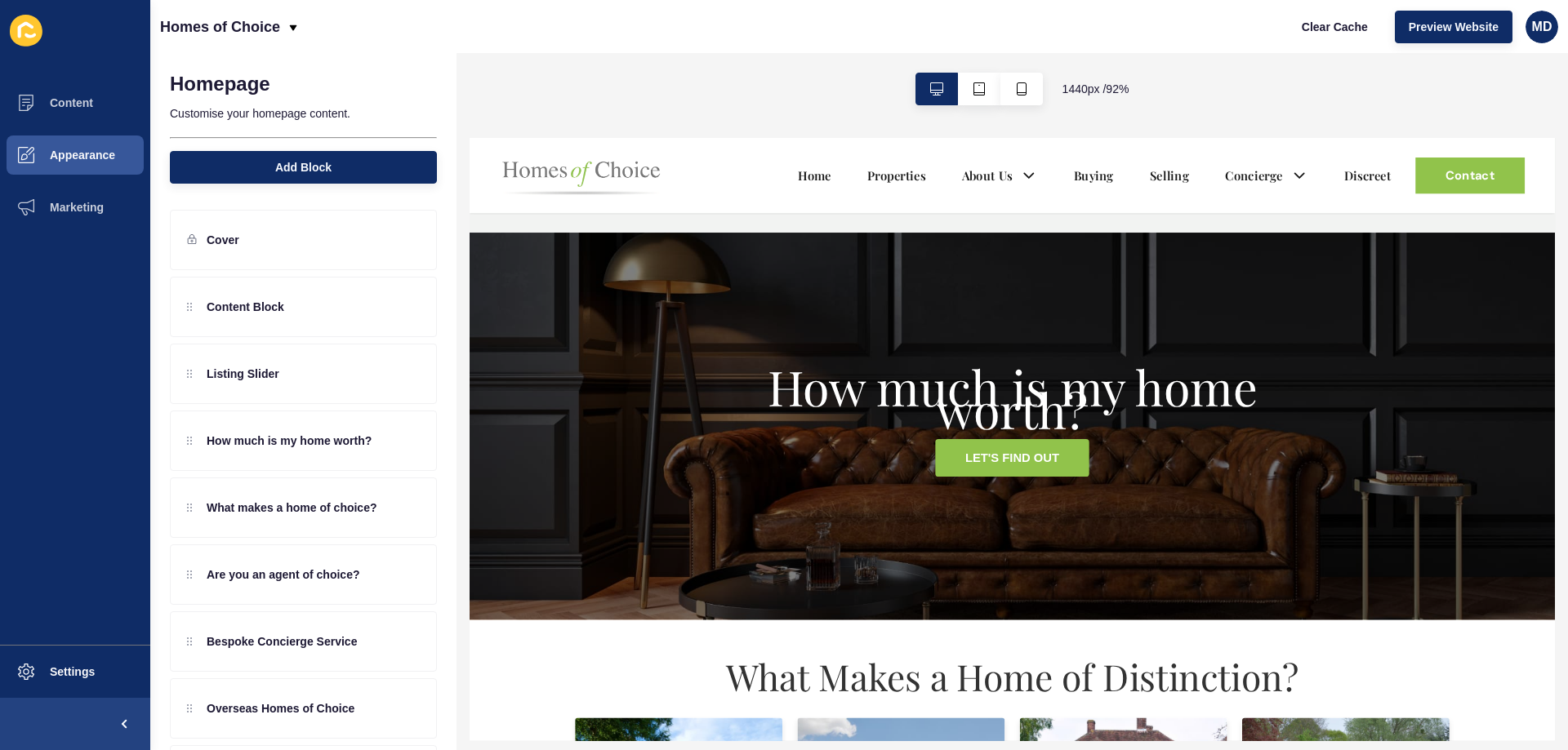
click at [1110, 94] on span "1440 px / 92 %" at bounding box center [1096, 89] width 67 height 16
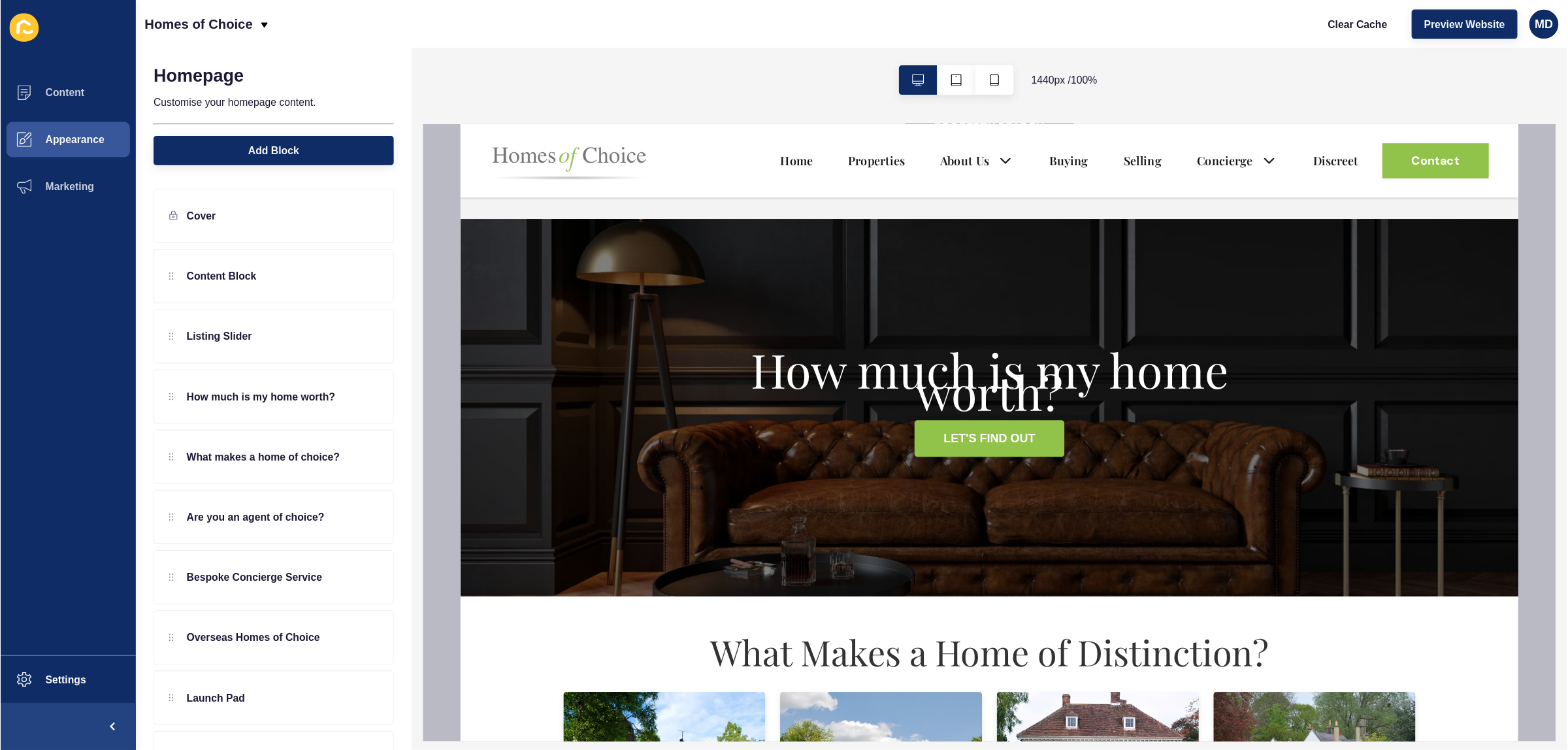
scroll to position [958, 0]
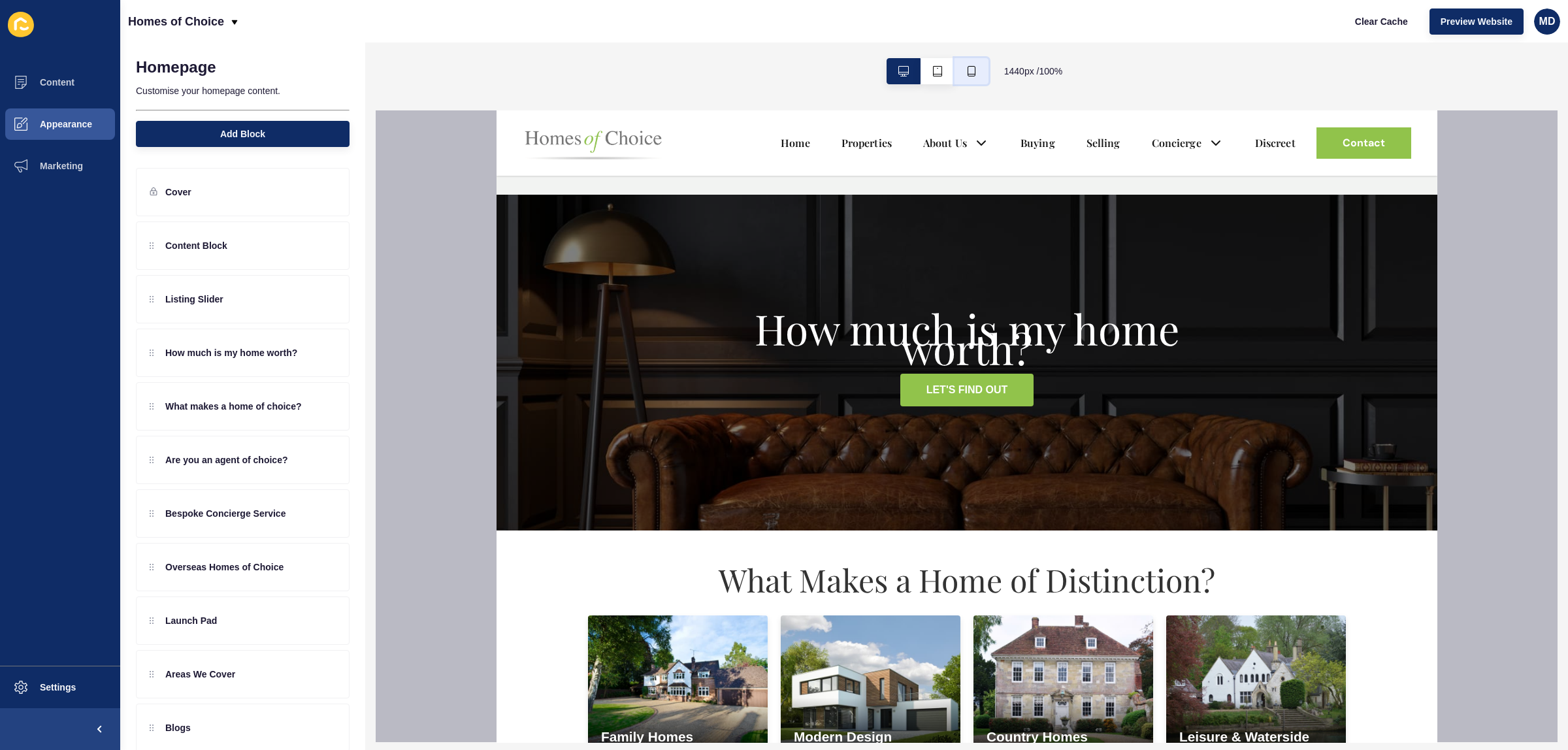
click at [961, 71] on button "button" at bounding box center [972, 71] width 34 height 26
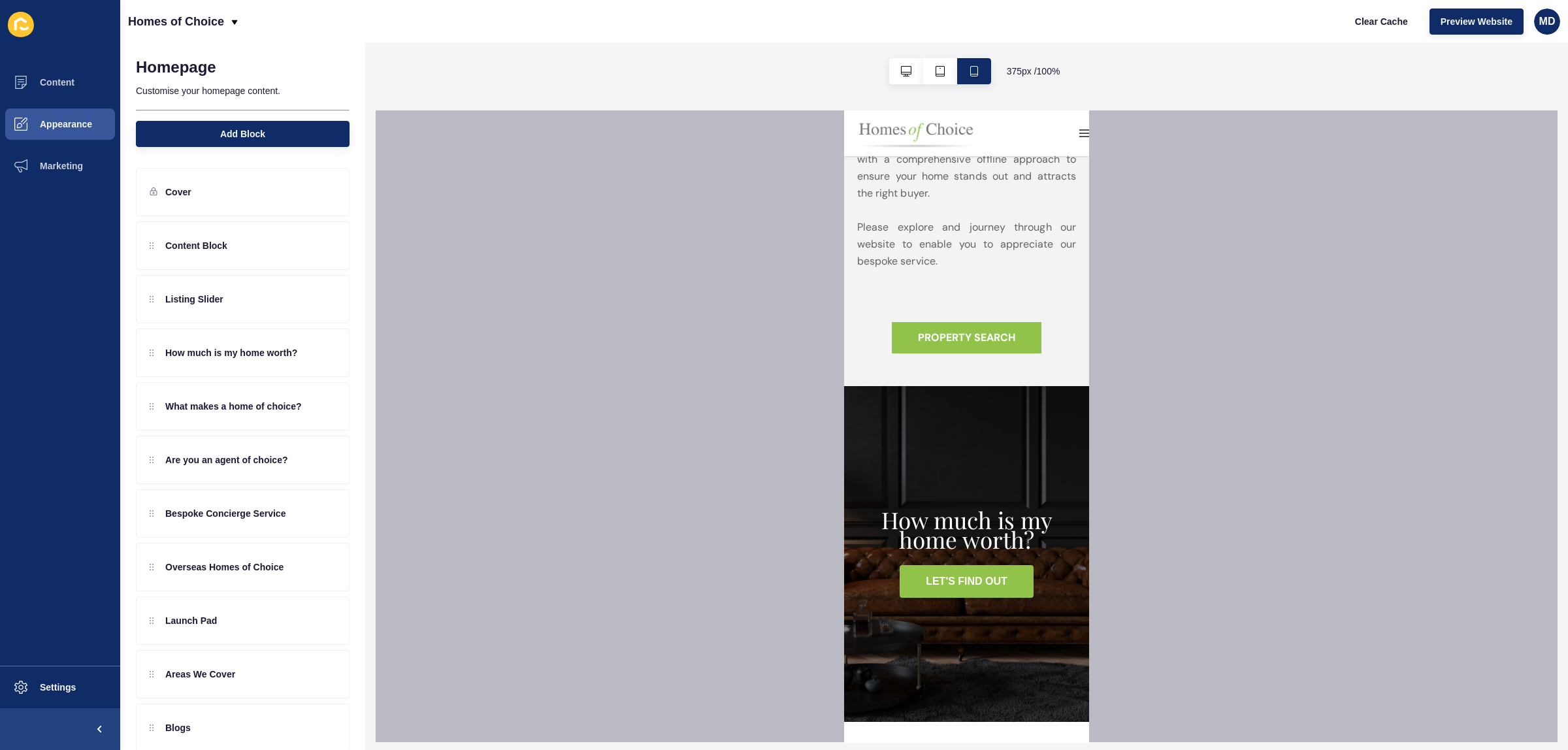
scroll to position [794, 0]
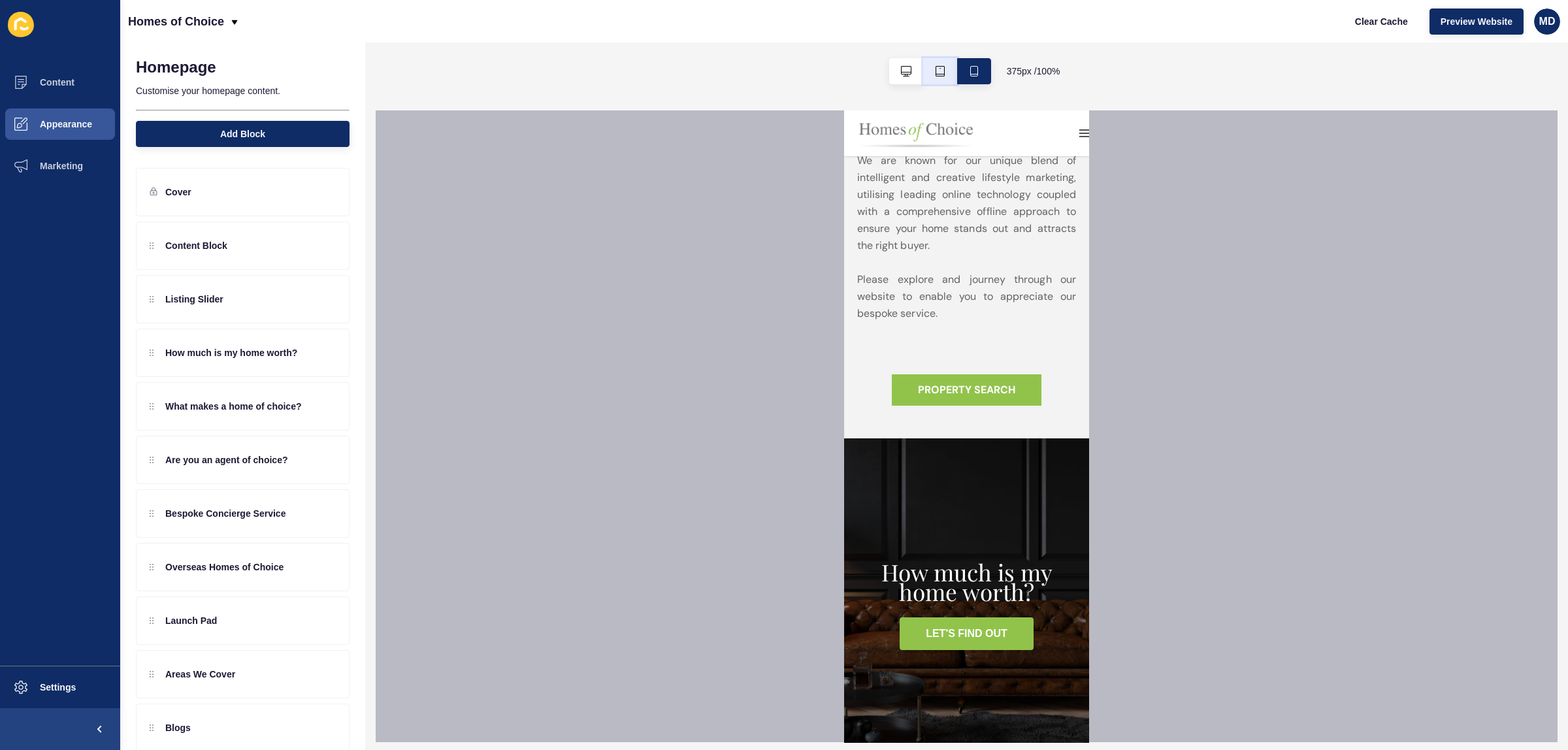
click at [939, 67] on icon "button" at bounding box center [940, 71] width 10 height 10
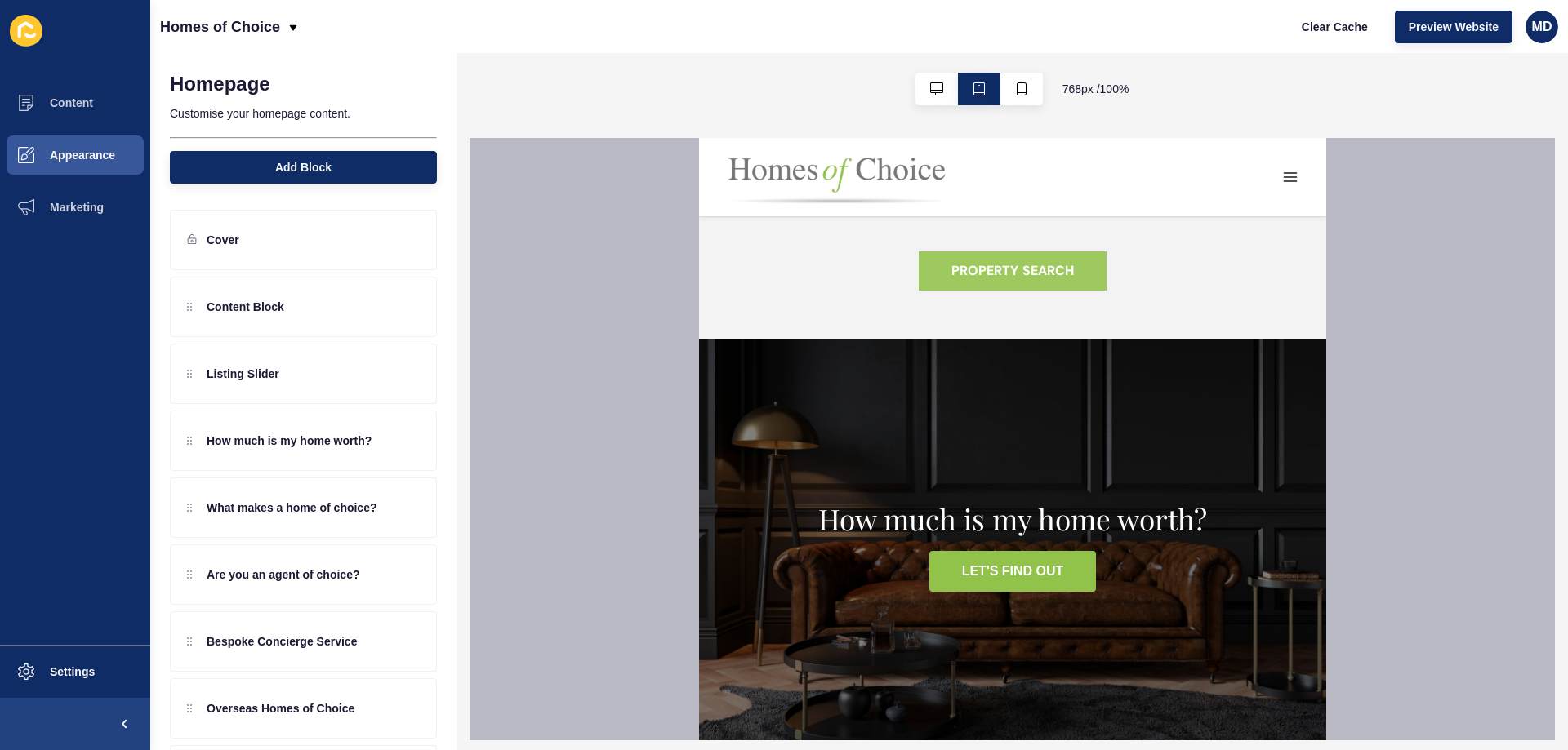
scroll to position [949, 0]
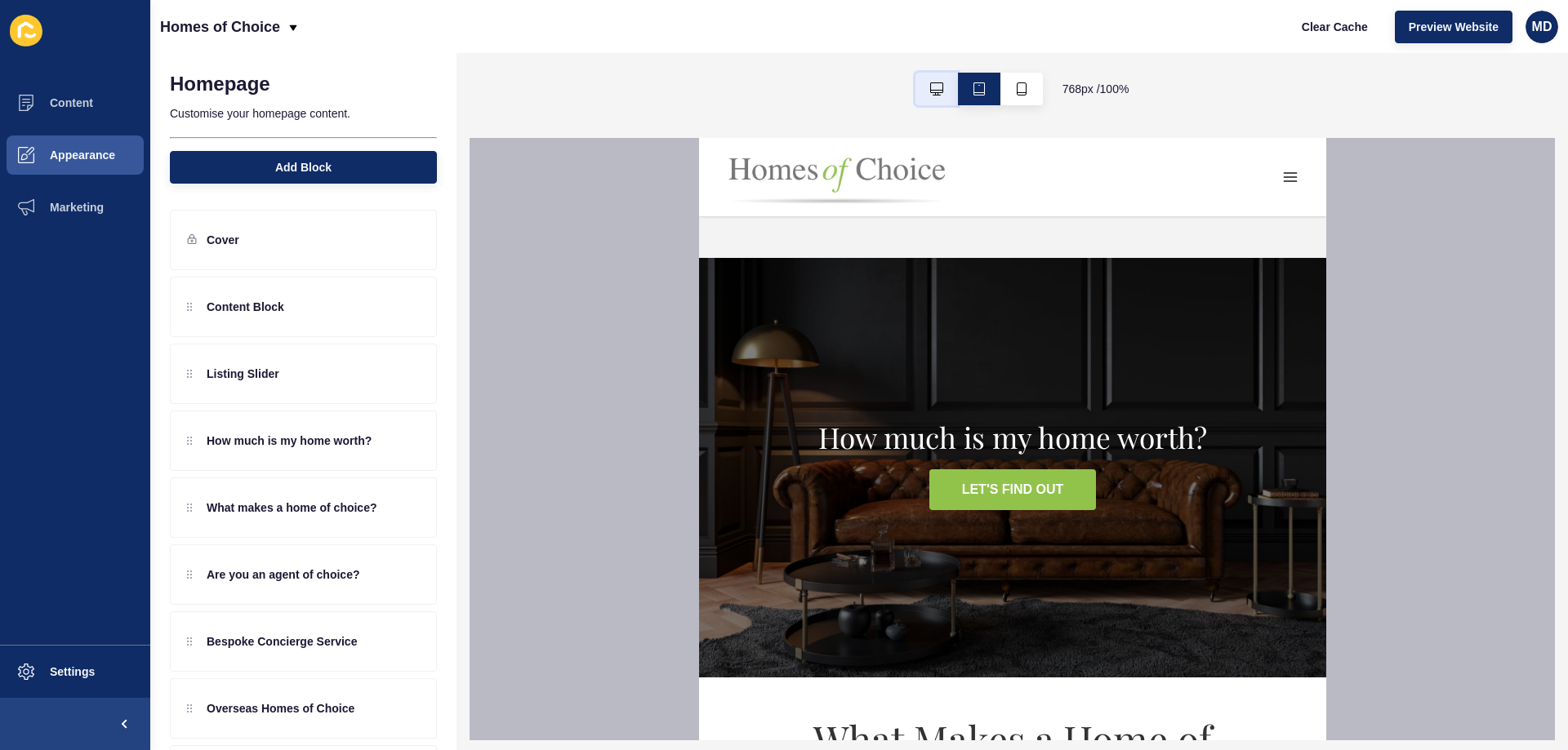
click at [935, 103] on button "button" at bounding box center [937, 89] width 43 height 33
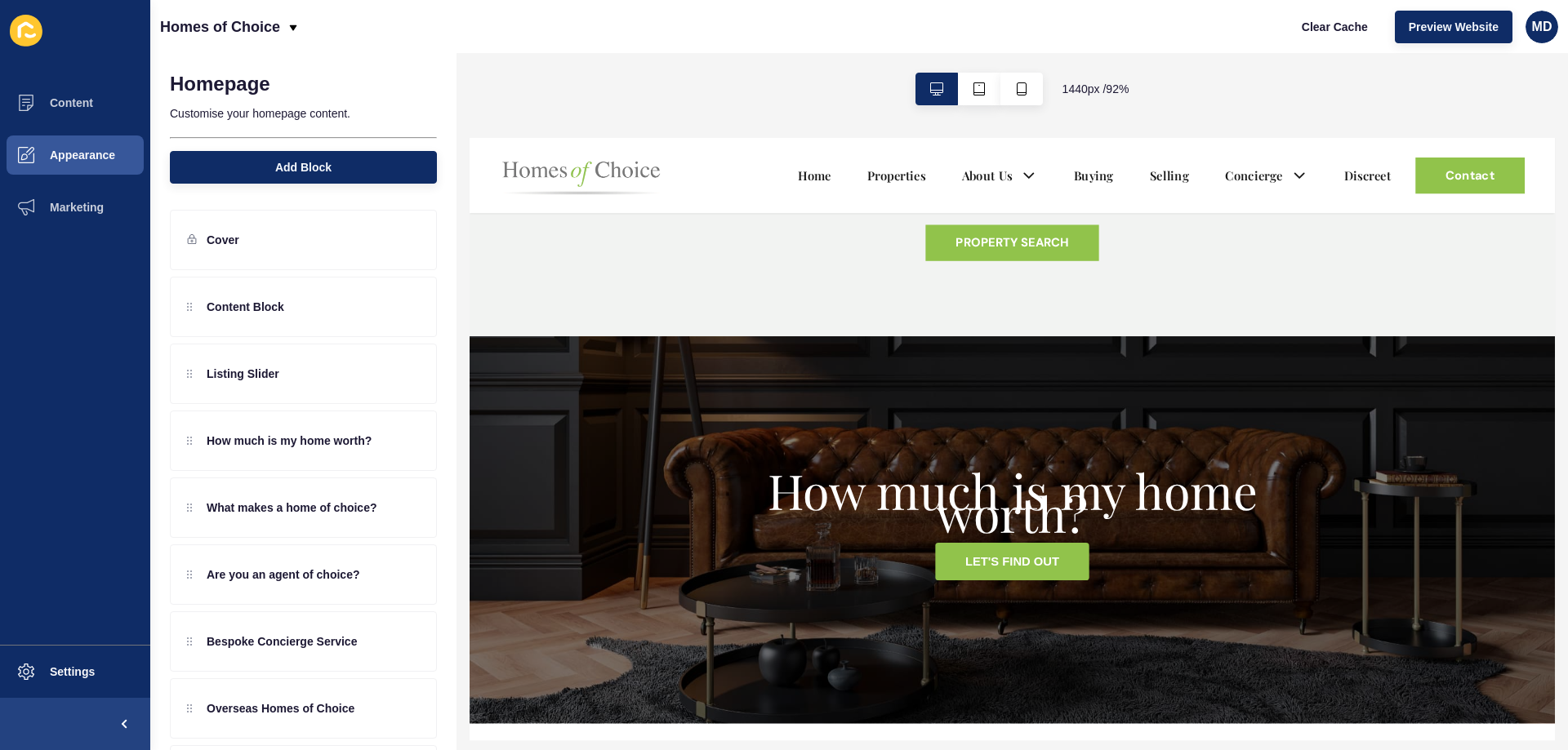
scroll to position [1031, 0]
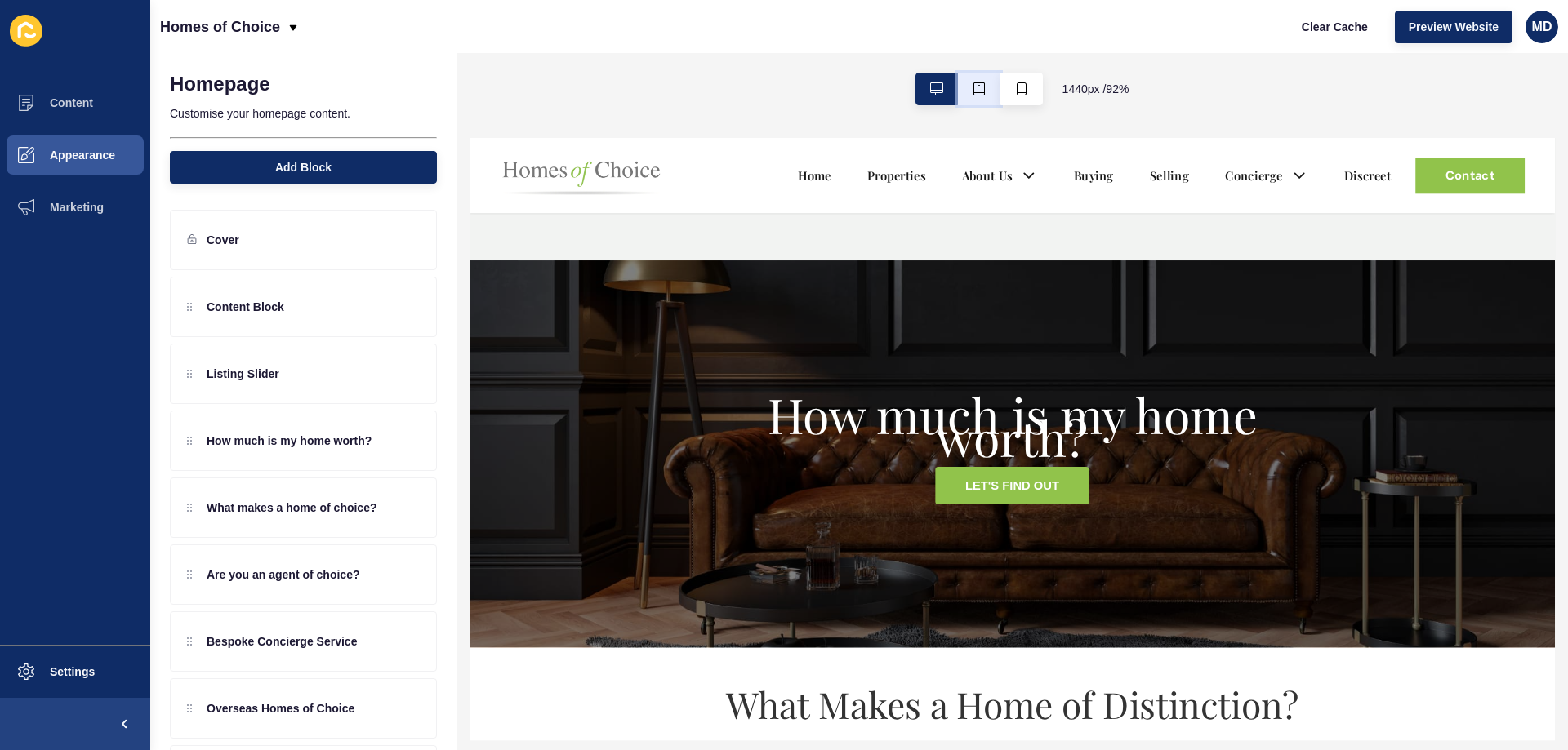
click at [974, 99] on button "button" at bounding box center [979, 89] width 43 height 33
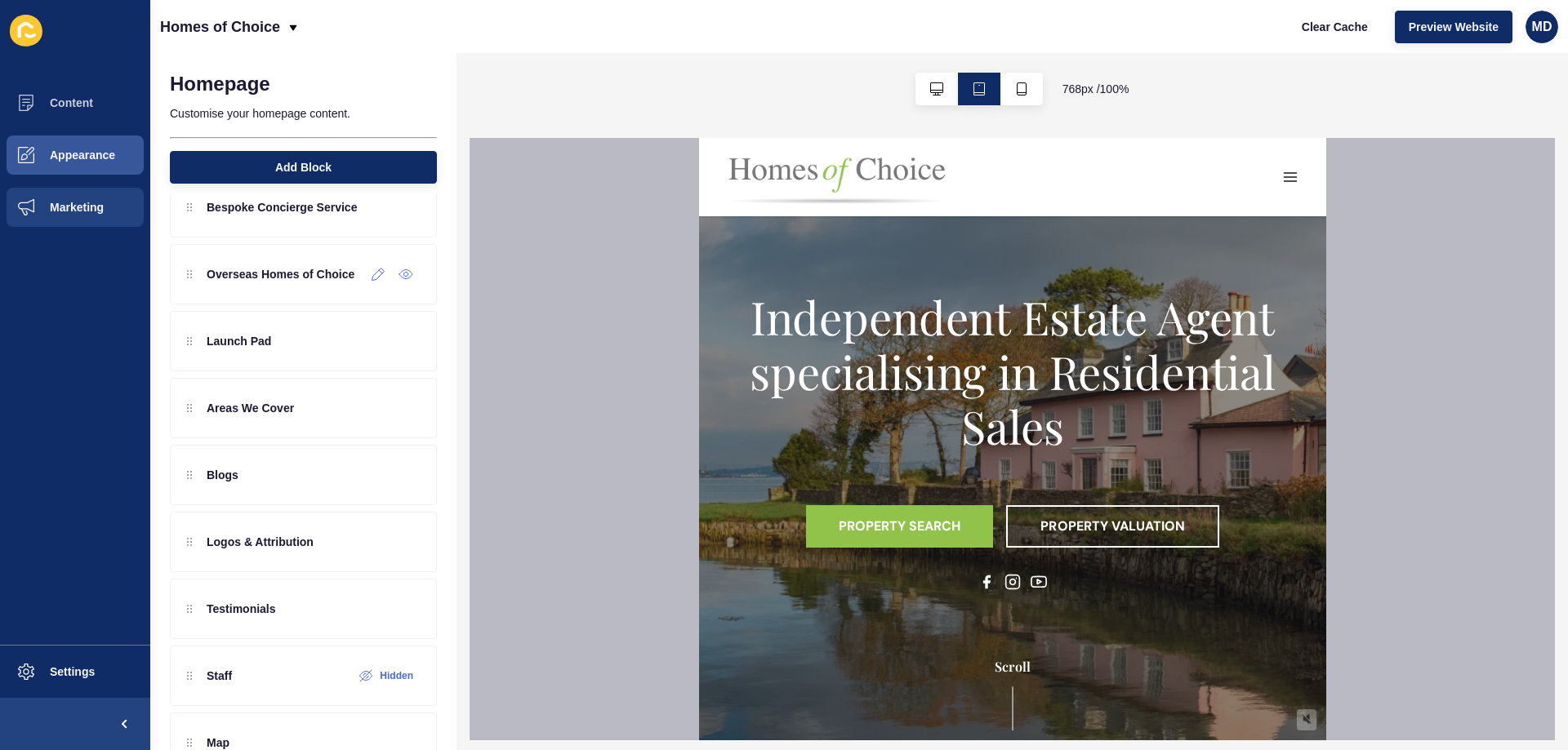
scroll to position [550, 0]
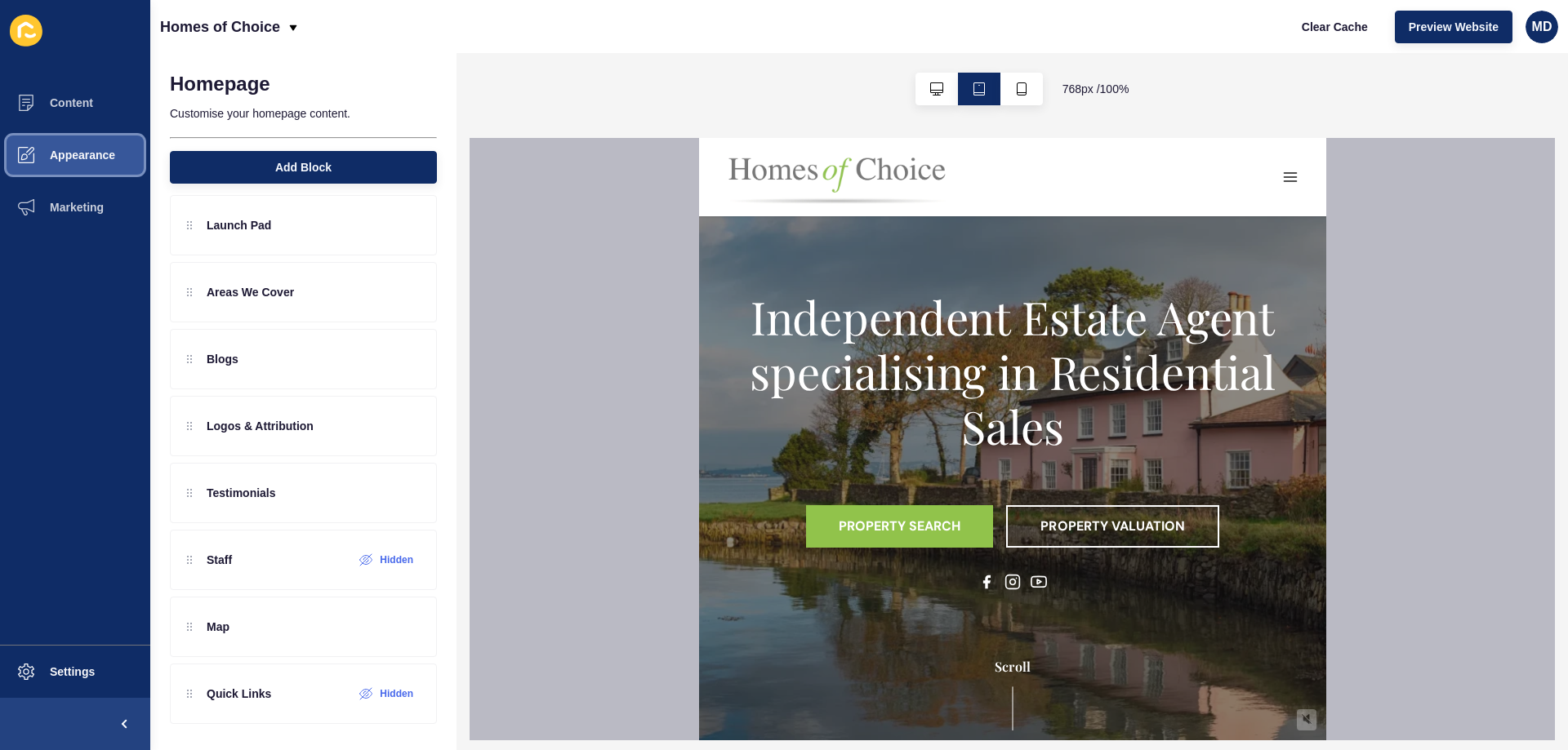
click at [85, 168] on button "Appearance" at bounding box center [75, 155] width 151 height 52
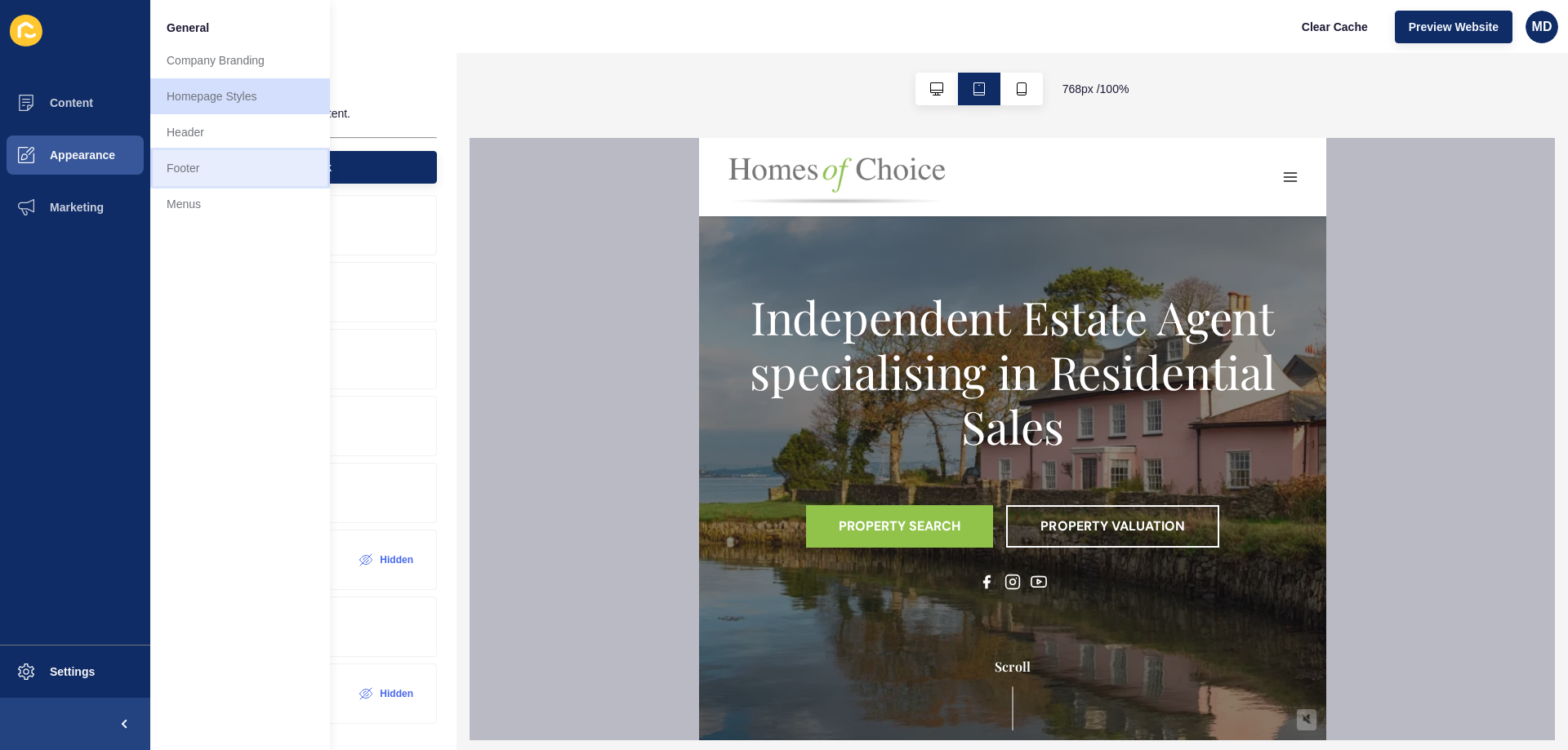
click at [205, 160] on link "Footer" at bounding box center [241, 168] width 180 height 36
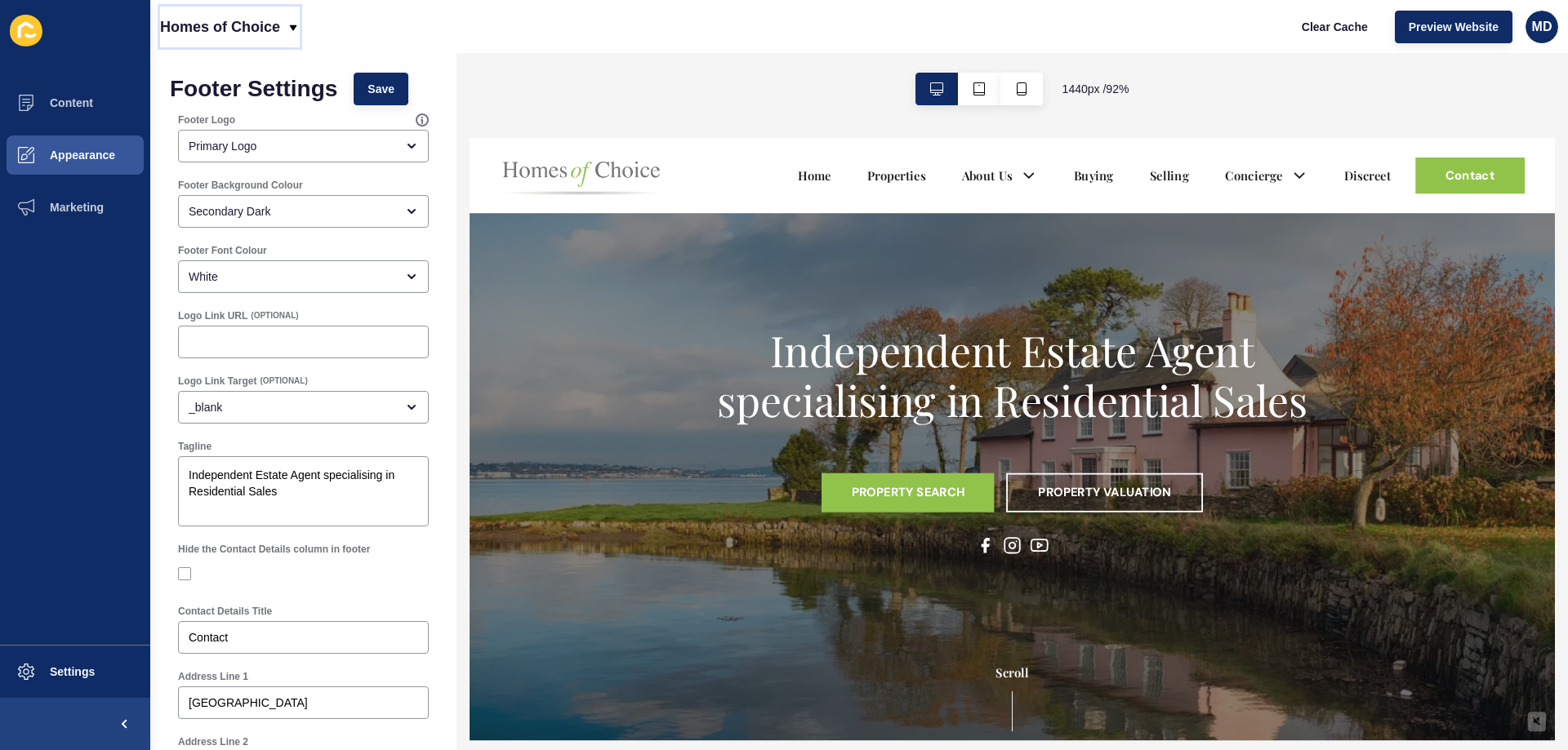
click at [229, 28] on p "Homes of Choice" at bounding box center [220, 27] width 120 height 41
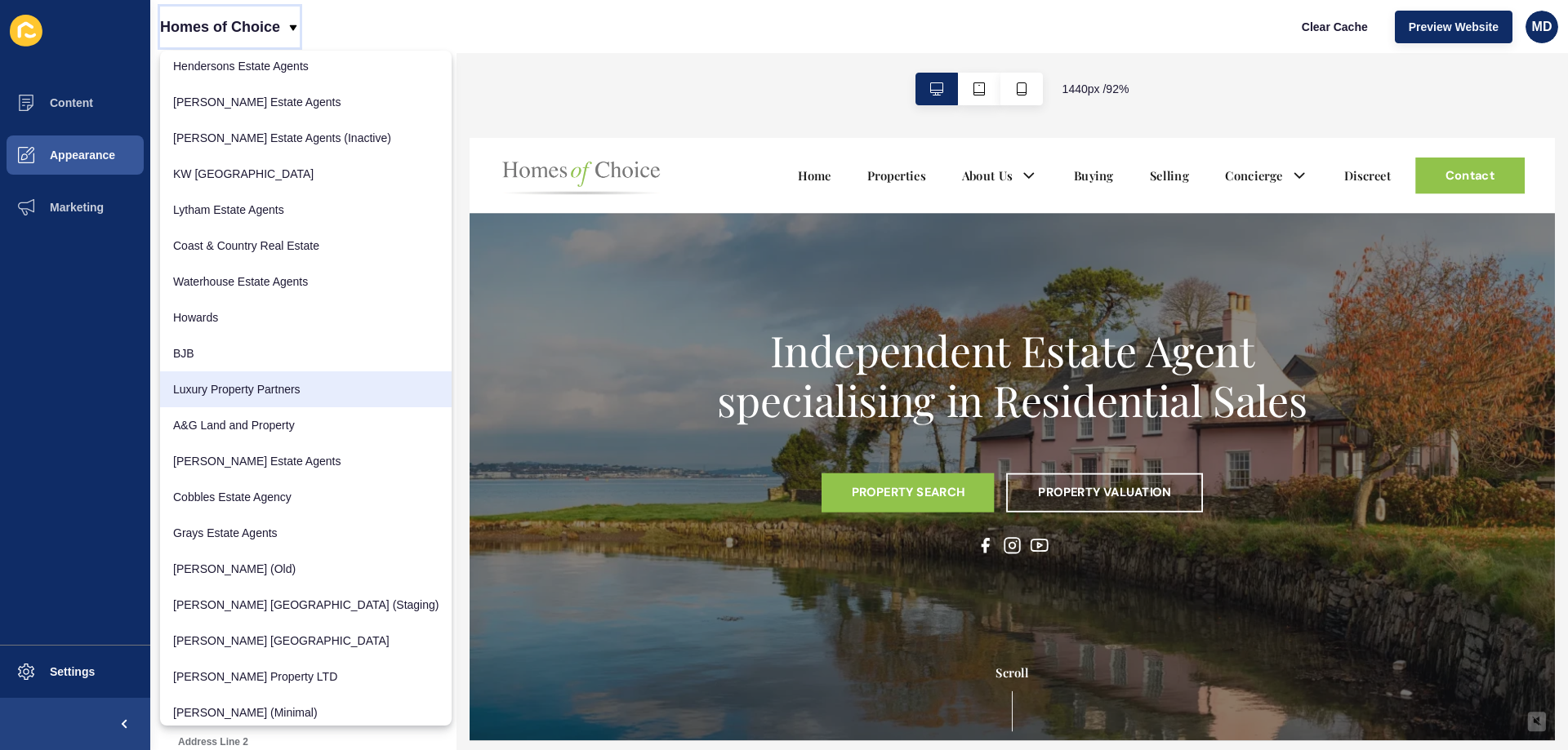
scroll to position [164, 0]
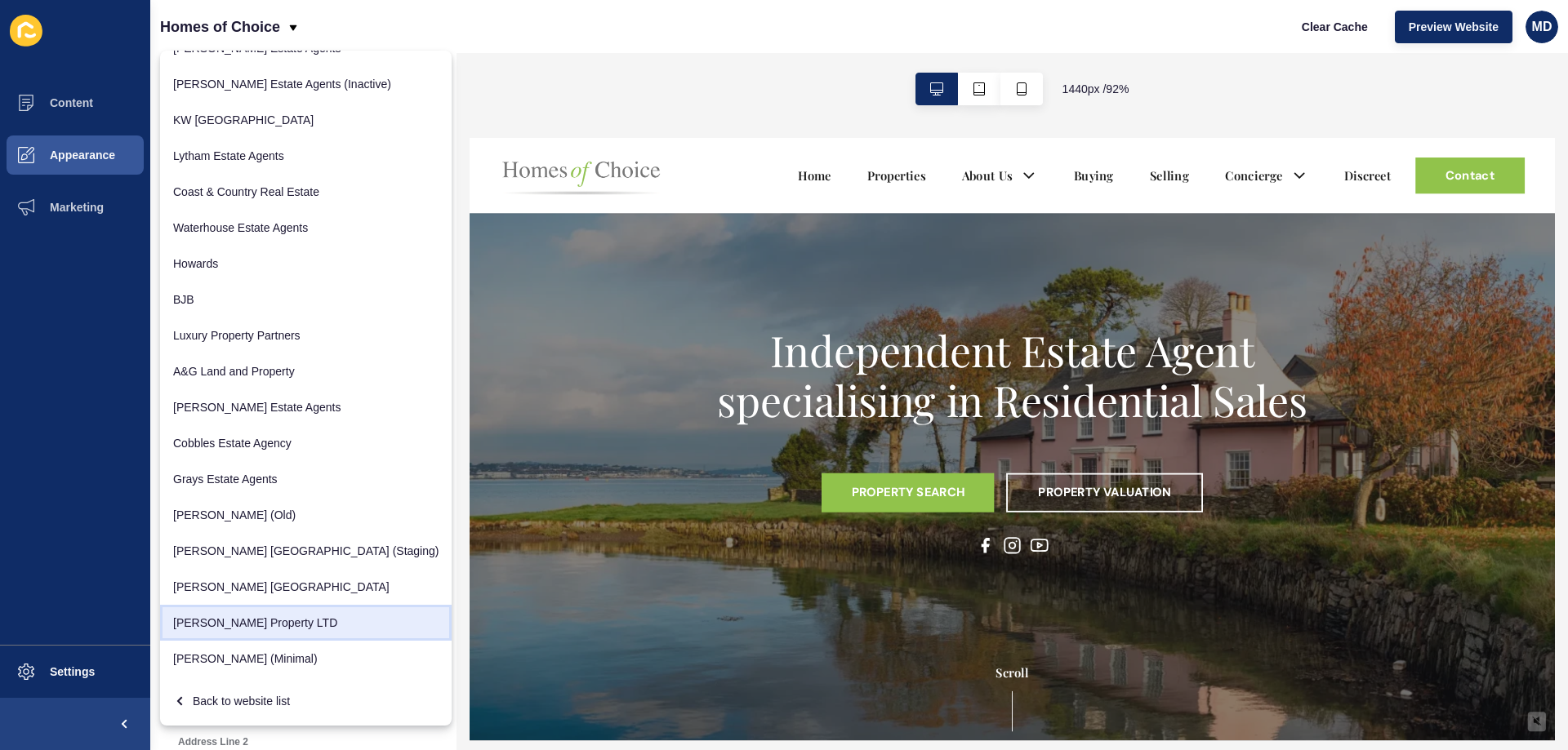
click at [226, 613] on link "[PERSON_NAME] Property LTD" at bounding box center [306, 622] width 291 height 36
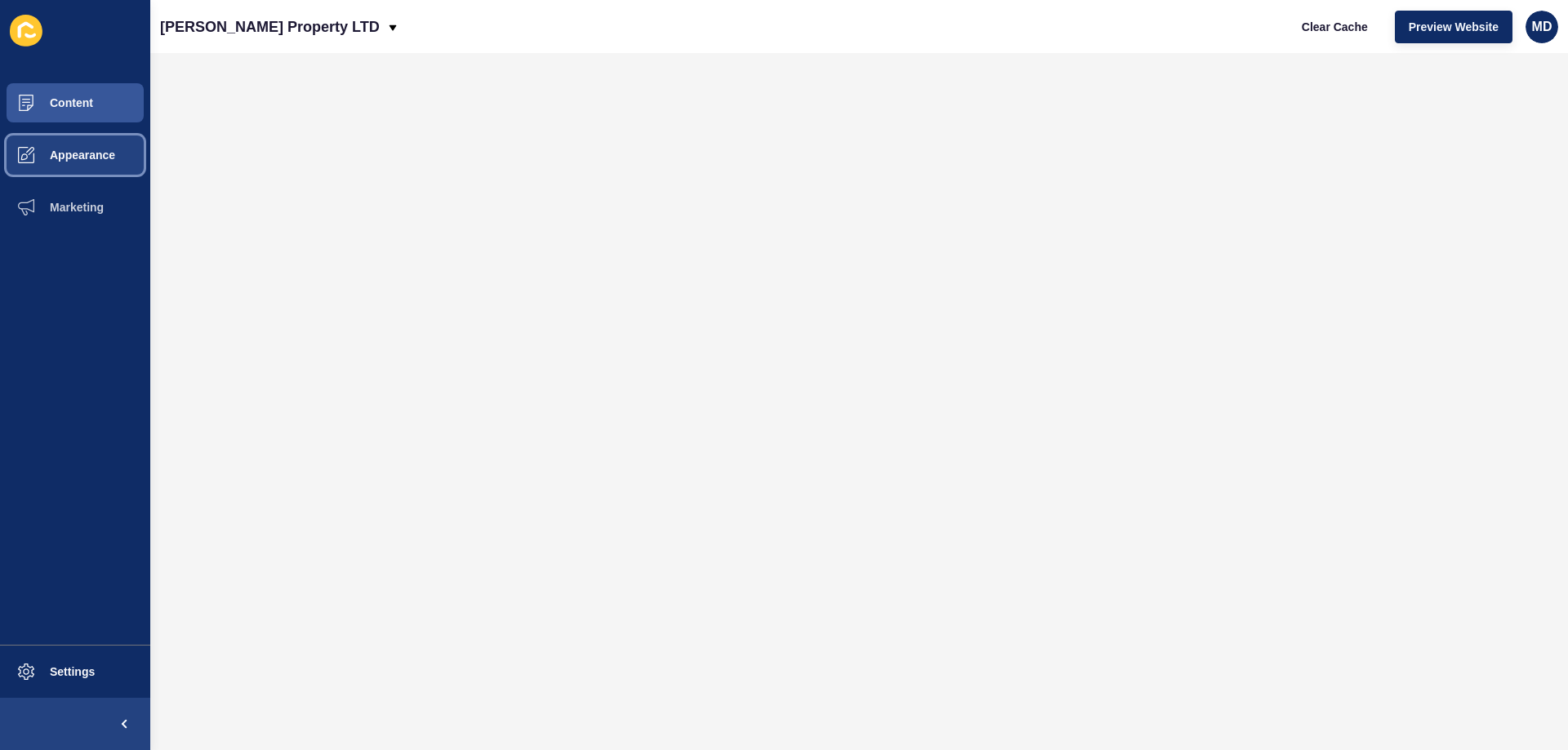
click at [65, 138] on button "Appearance" at bounding box center [75, 155] width 151 height 52
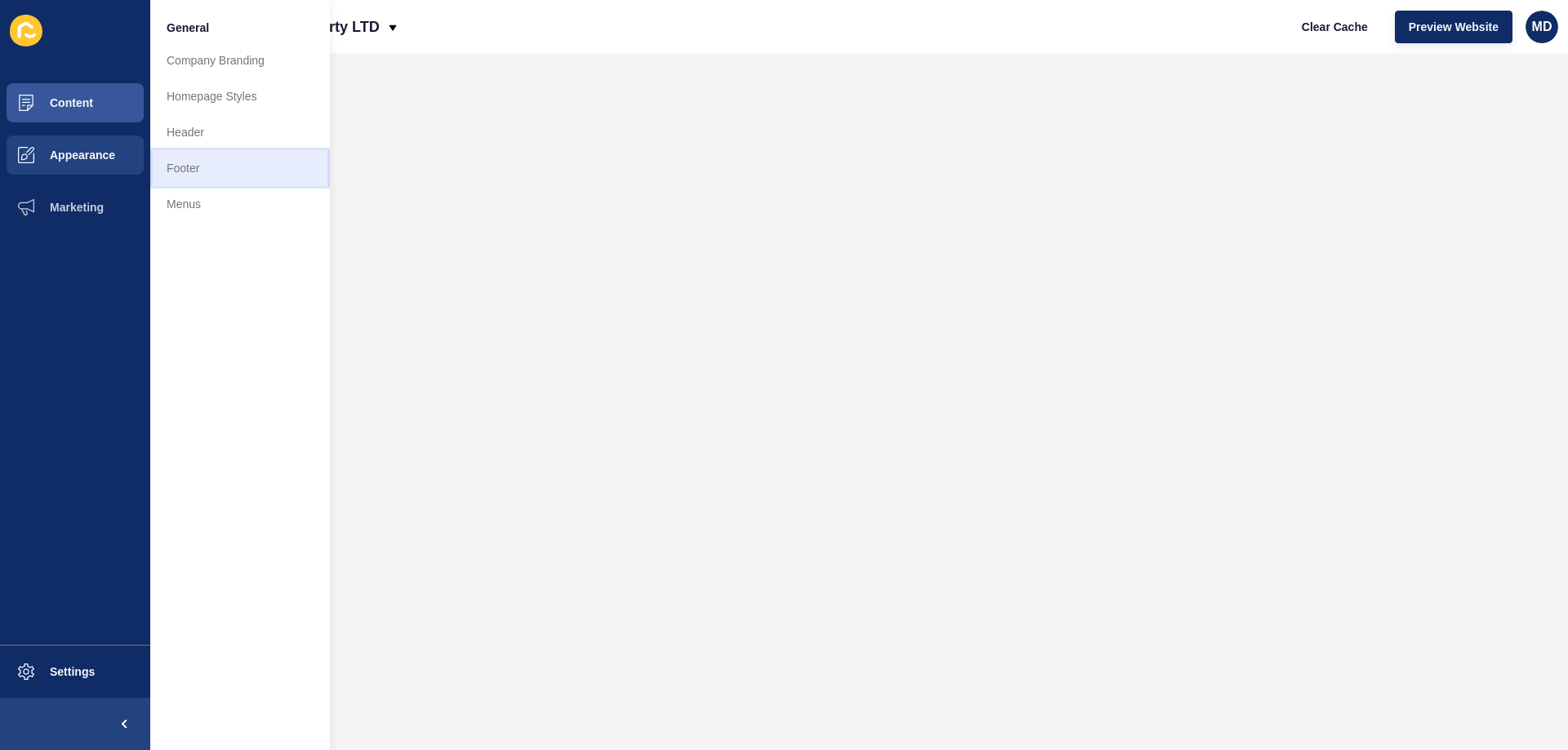
click at [228, 163] on link "Footer" at bounding box center [241, 168] width 180 height 36
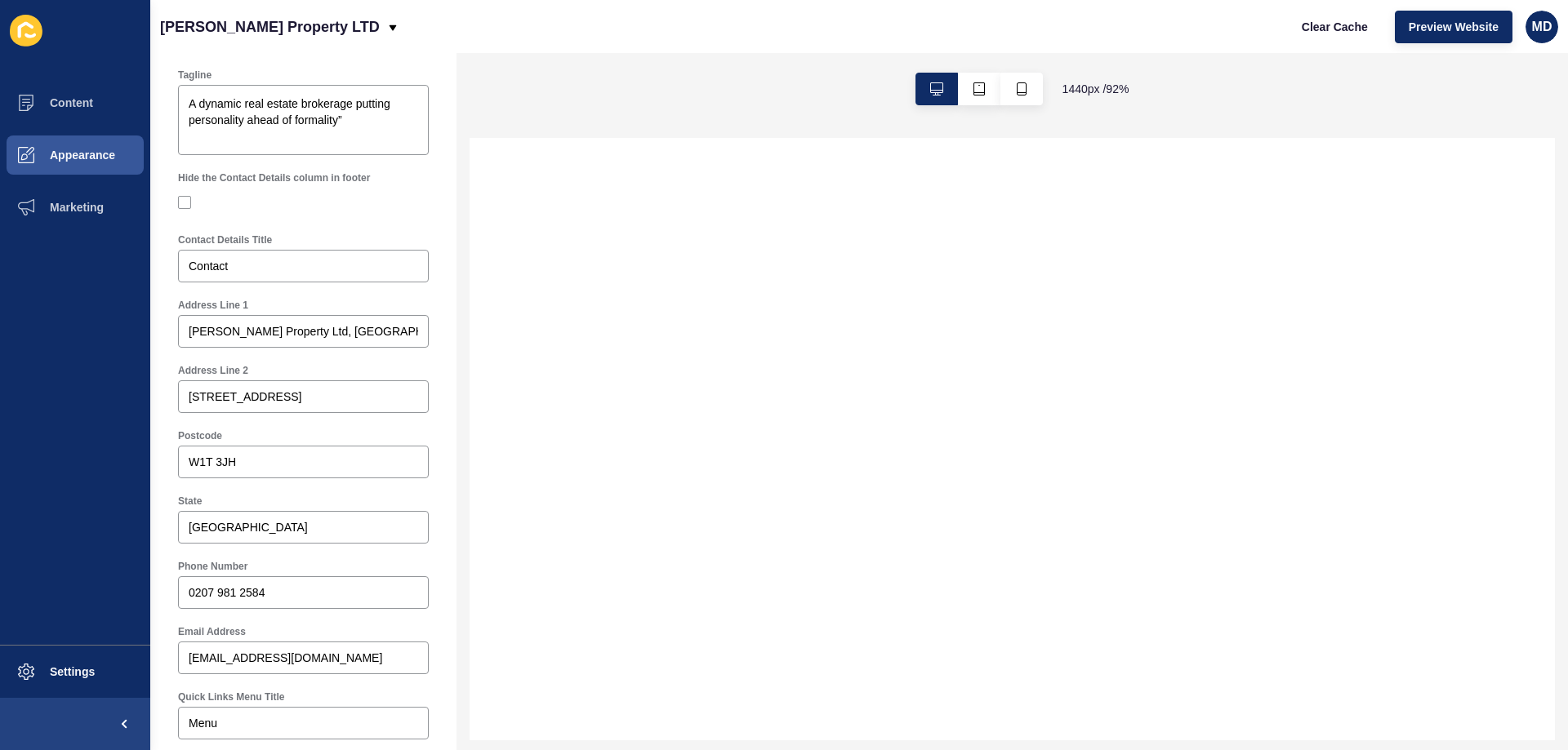
scroll to position [18, 0]
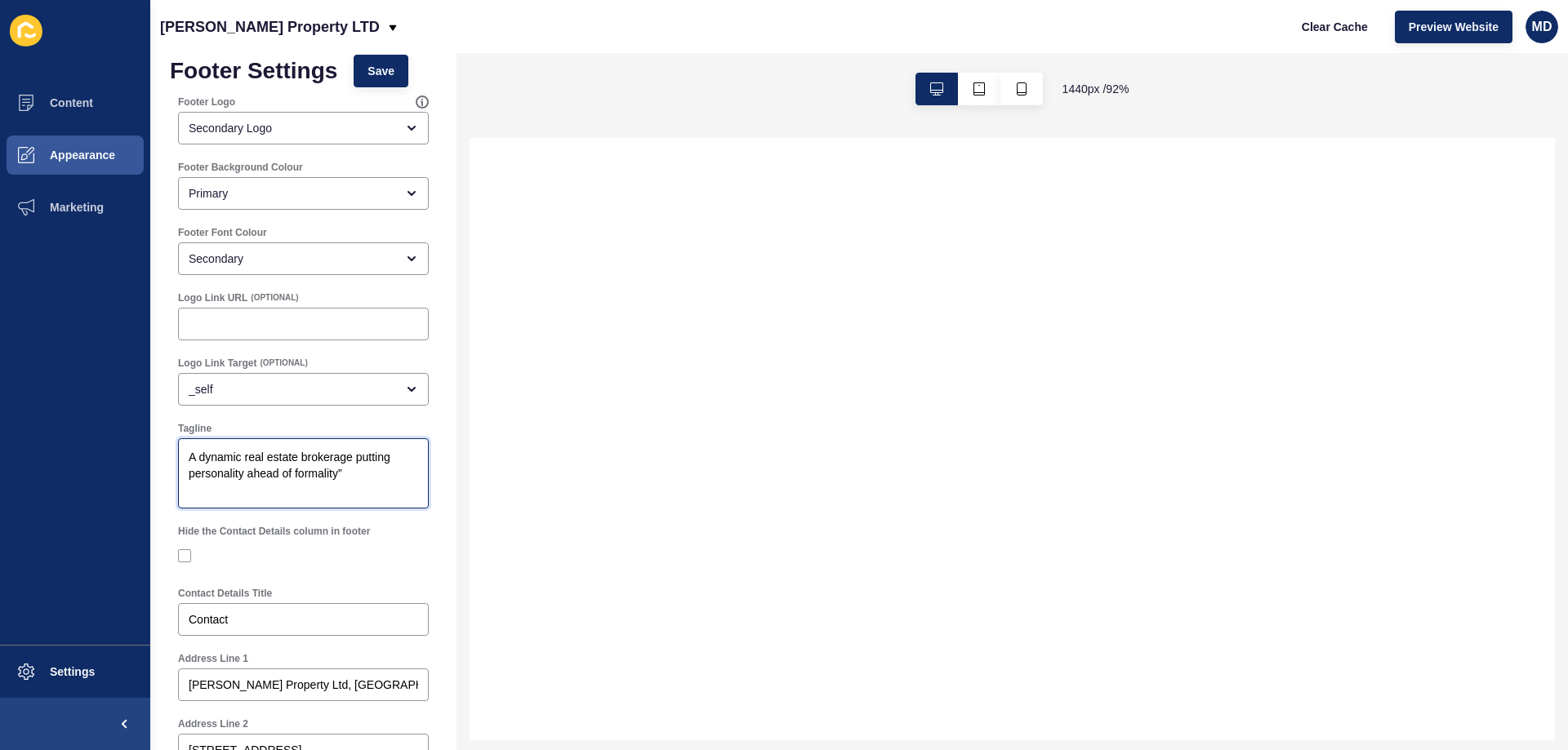
click at [191, 459] on textarea "A dynamic real estate brokerage putting personality ahead of formality”" at bounding box center [304, 474] width 246 height 65
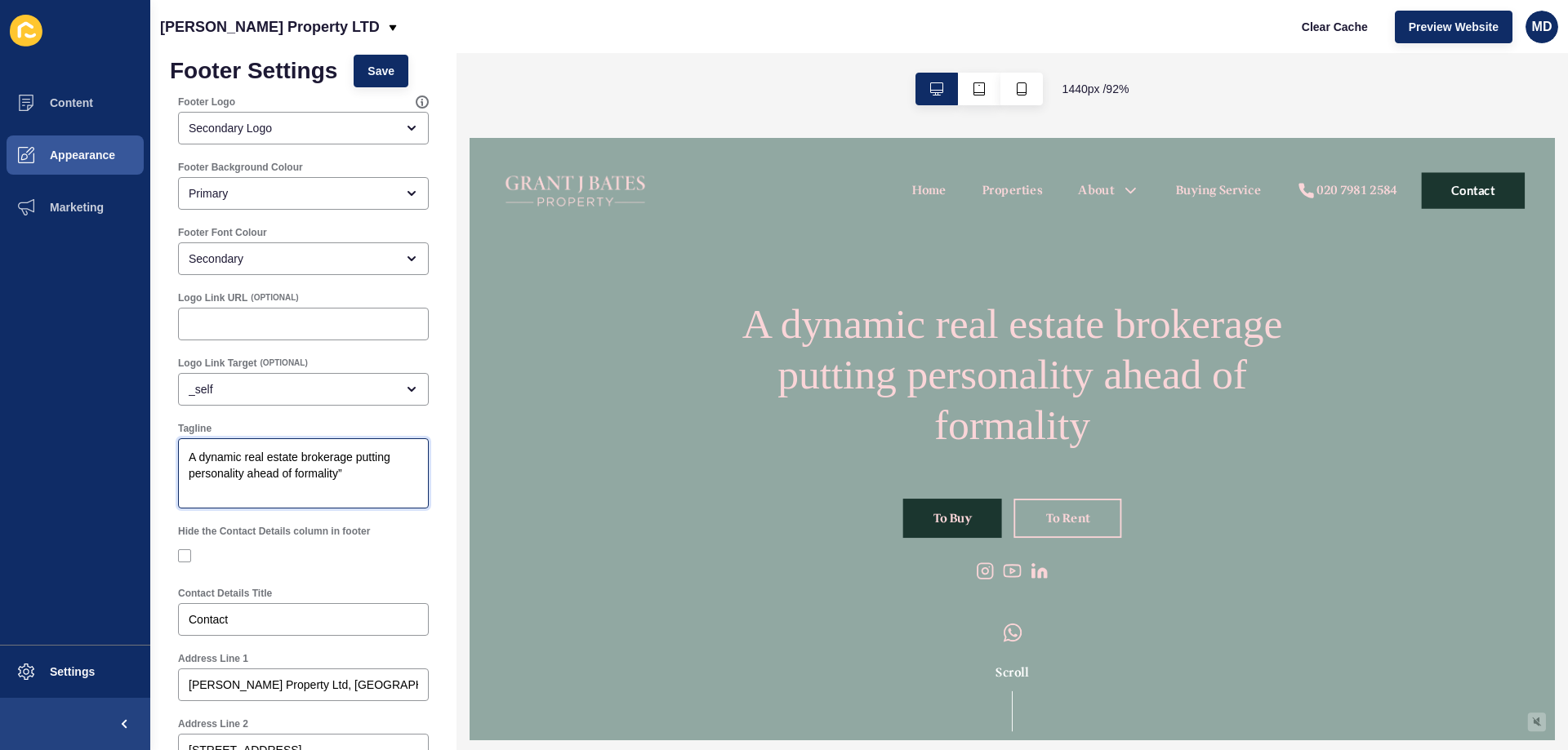
scroll to position [0, 0]
type textarea ""A dynamic real estate brokerage putting personality ahead of formality”"
click at [388, 77] on span "Save" at bounding box center [381, 71] width 27 height 16
click at [1438, 25] on span "Preview Website" at bounding box center [1453, 27] width 90 height 16
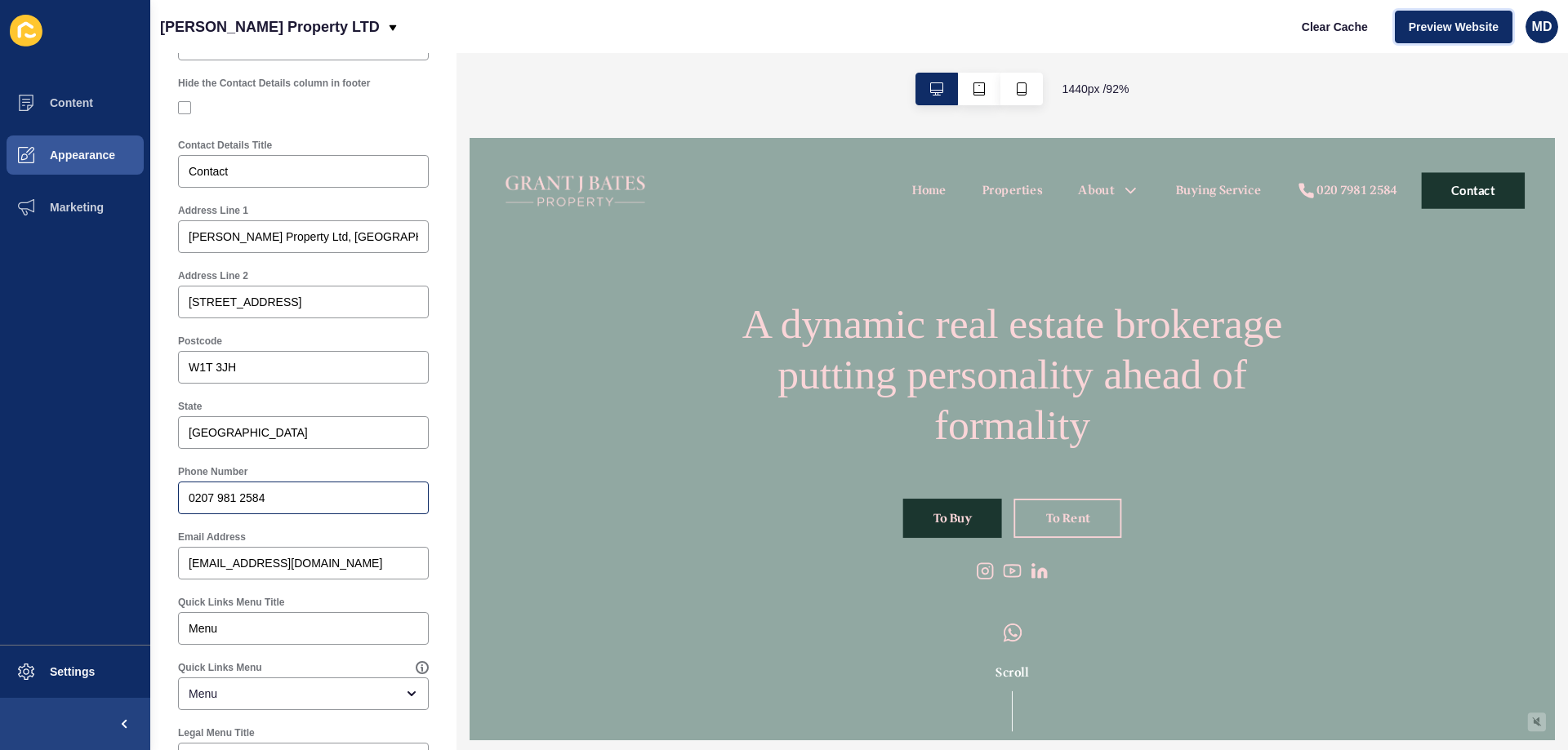
scroll to position [508, 0]
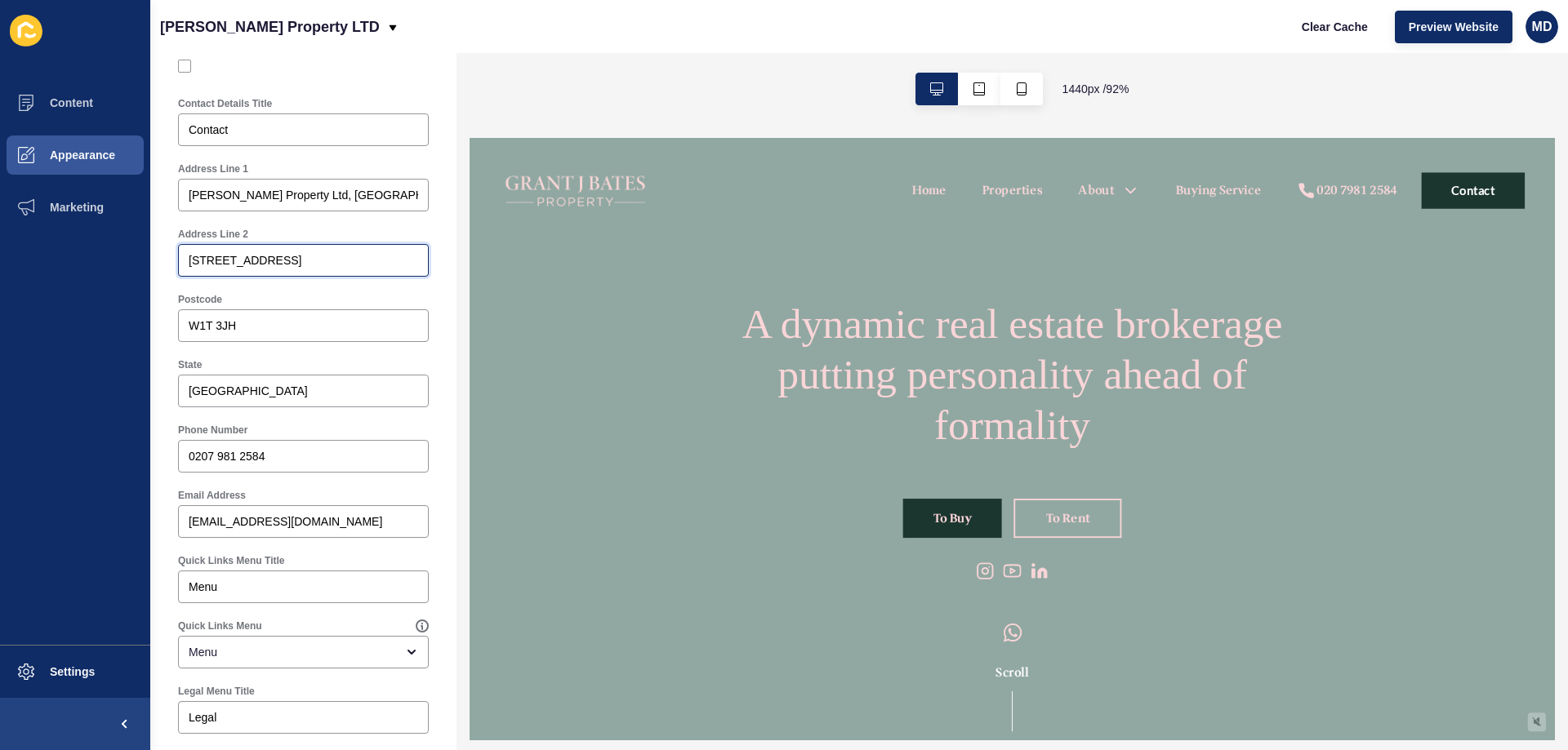
click at [334, 266] on input "[STREET_ADDRESS]" at bounding box center [303, 260] width 229 height 16
drag, startPoint x: 355, startPoint y: 199, endPoint x: 443, endPoint y: 195, distance: 88.1
click at [443, 195] on div "Footer Settings Save Footer Logo Secondary Logo Footer Background Colour Primar…" at bounding box center [304, 270] width 306 height 1449
click at [349, 192] on input "[PERSON_NAME] Property Ltd, [GEOGRAPHIC_DATA]" at bounding box center [303, 195] width 229 height 16
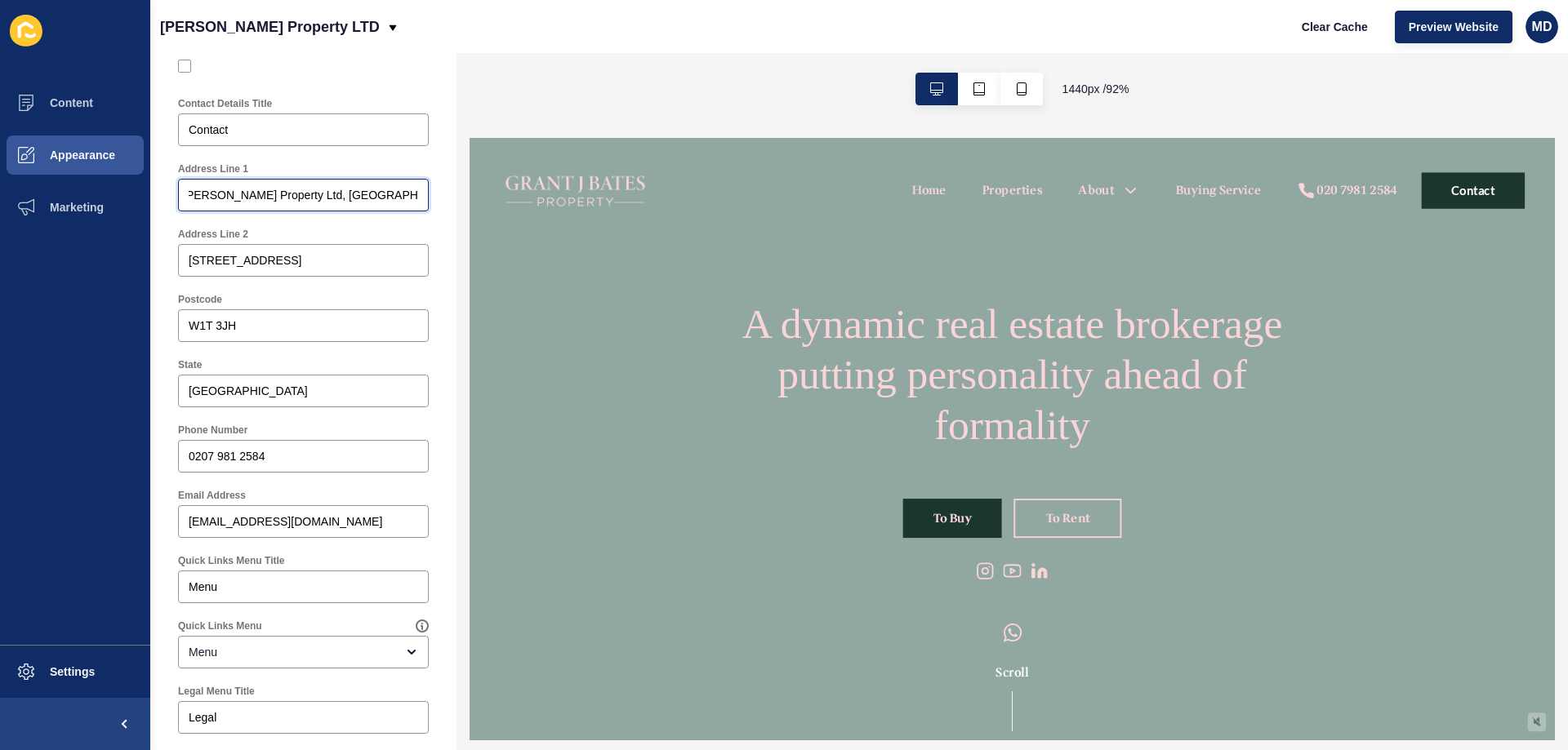
drag, startPoint x: 349, startPoint y: 192, endPoint x: 408, endPoint y: 191, distance: 59.0
click at [408, 191] on div "[PERSON_NAME] Property Ltd, [GEOGRAPHIC_DATA]" at bounding box center [304, 195] width 250 height 33
type input "[PERSON_NAME] Property Ltd, [GEOGRAPHIC_DATA],"
click at [305, 262] on input "[STREET_ADDRESS]" at bounding box center [303, 260] width 229 height 16
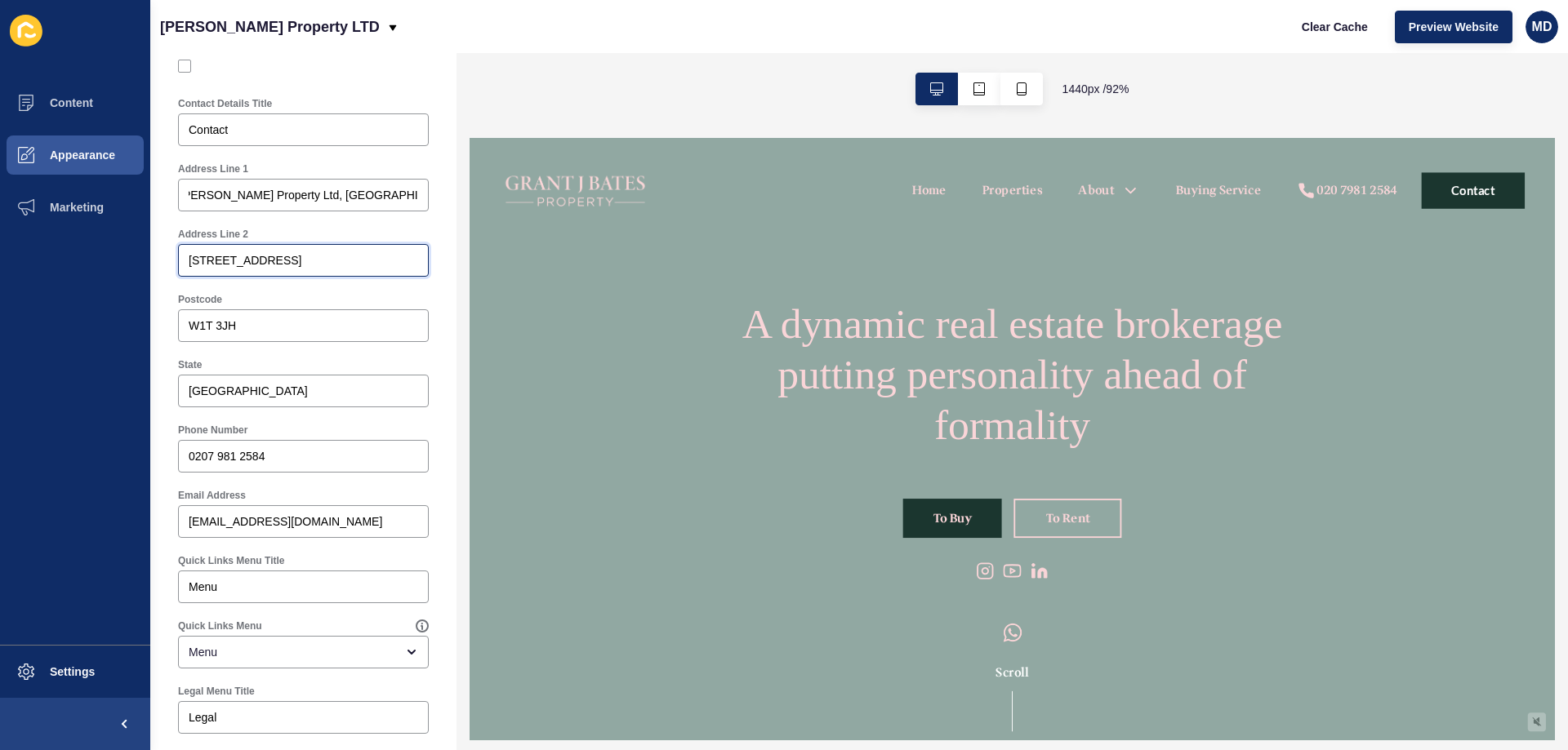
scroll to position [0, 0]
type input "[STREET_ADDRESS],"
click at [299, 325] on input "W1T 3JH" at bounding box center [303, 326] width 229 height 16
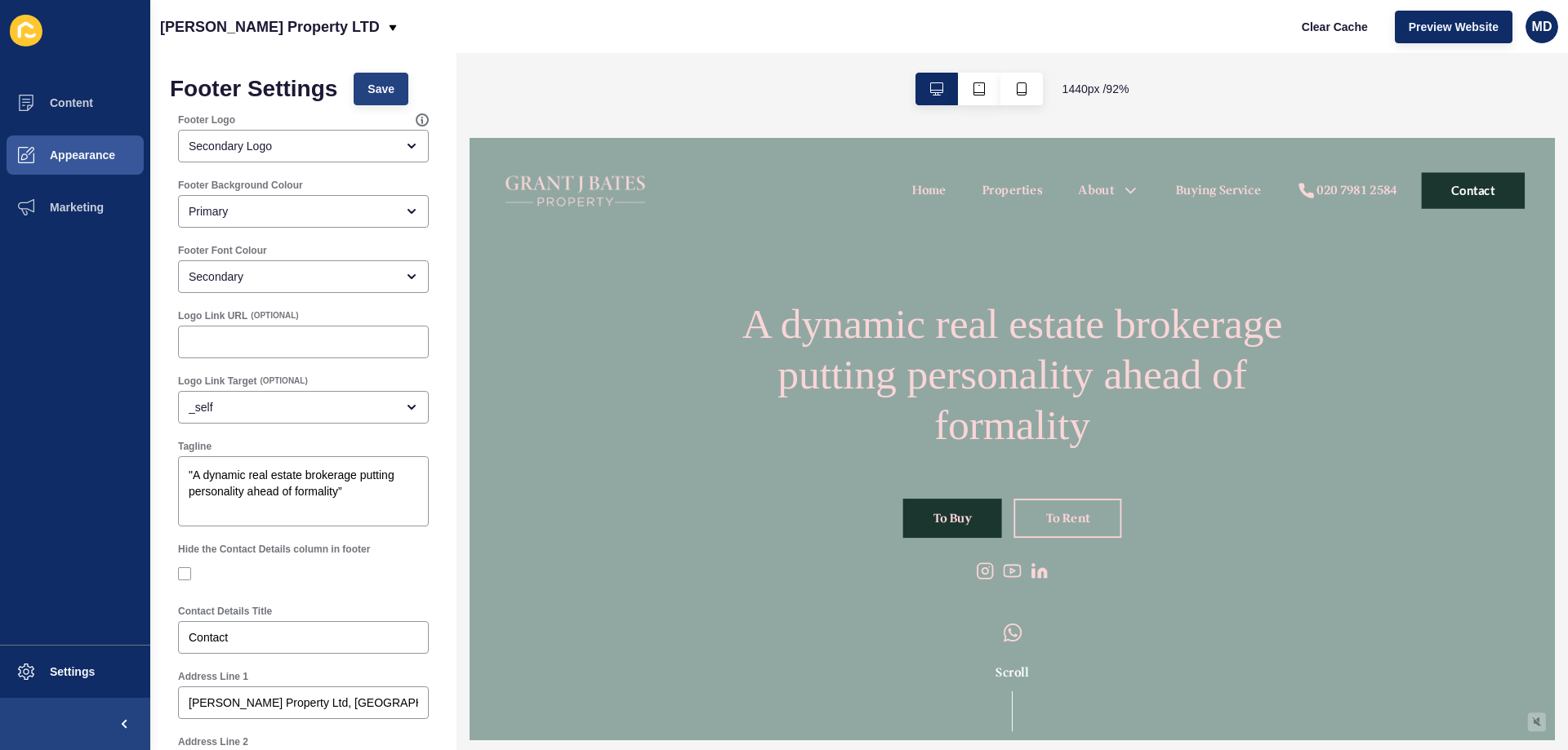
type input "W1T 3JH,"
click at [377, 96] on span "Save" at bounding box center [381, 89] width 27 height 16
click at [1330, 30] on span "Clear Cache" at bounding box center [1334, 27] width 66 height 16
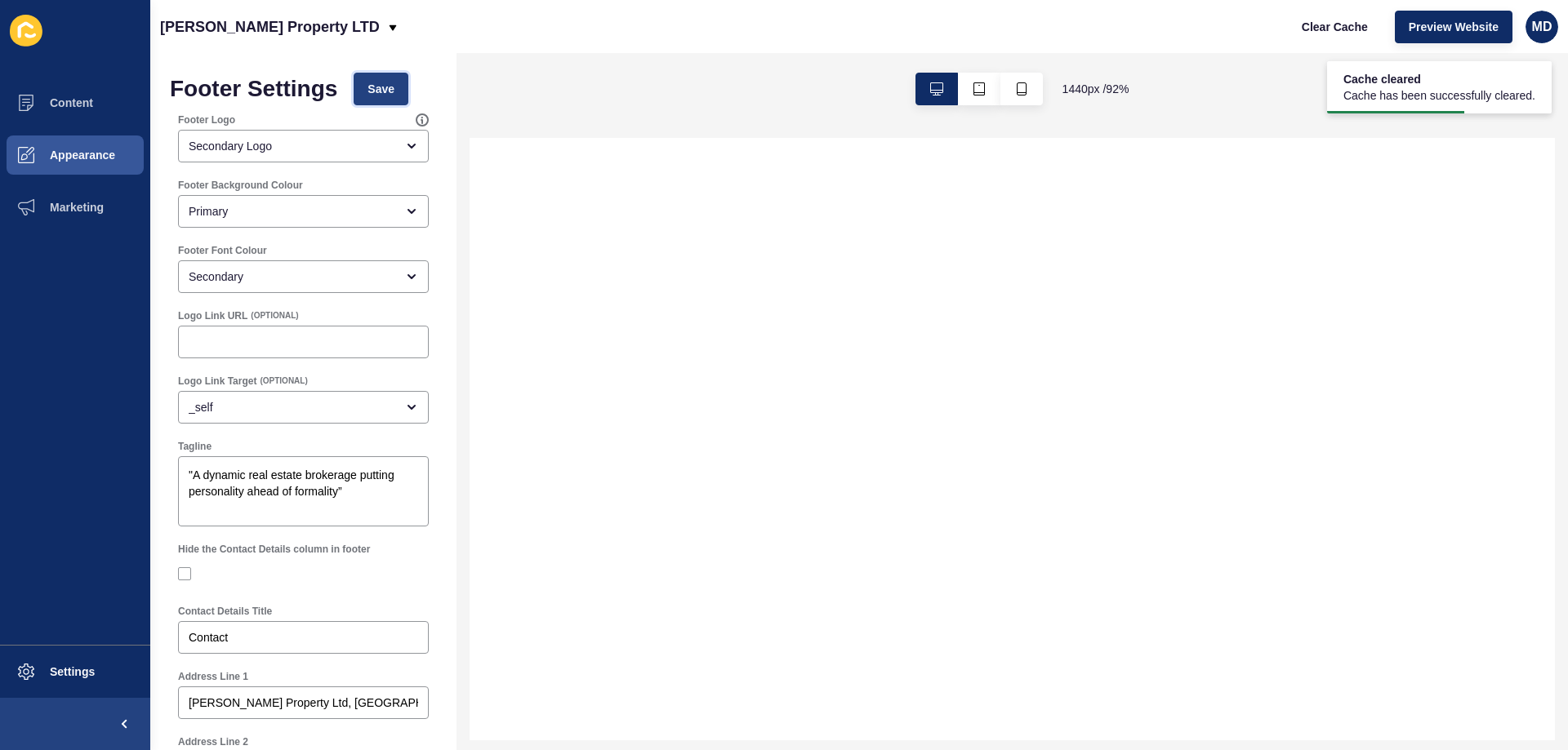
click at [374, 88] on span "Save" at bounding box center [381, 89] width 27 height 16
drag, startPoint x: 1327, startPoint y: 30, endPoint x: 1309, endPoint y: 30, distance: 18.0
click at [1327, 30] on span "Clear Cache" at bounding box center [1334, 27] width 66 height 16
